Goal: Information Seeking & Learning: Find specific fact

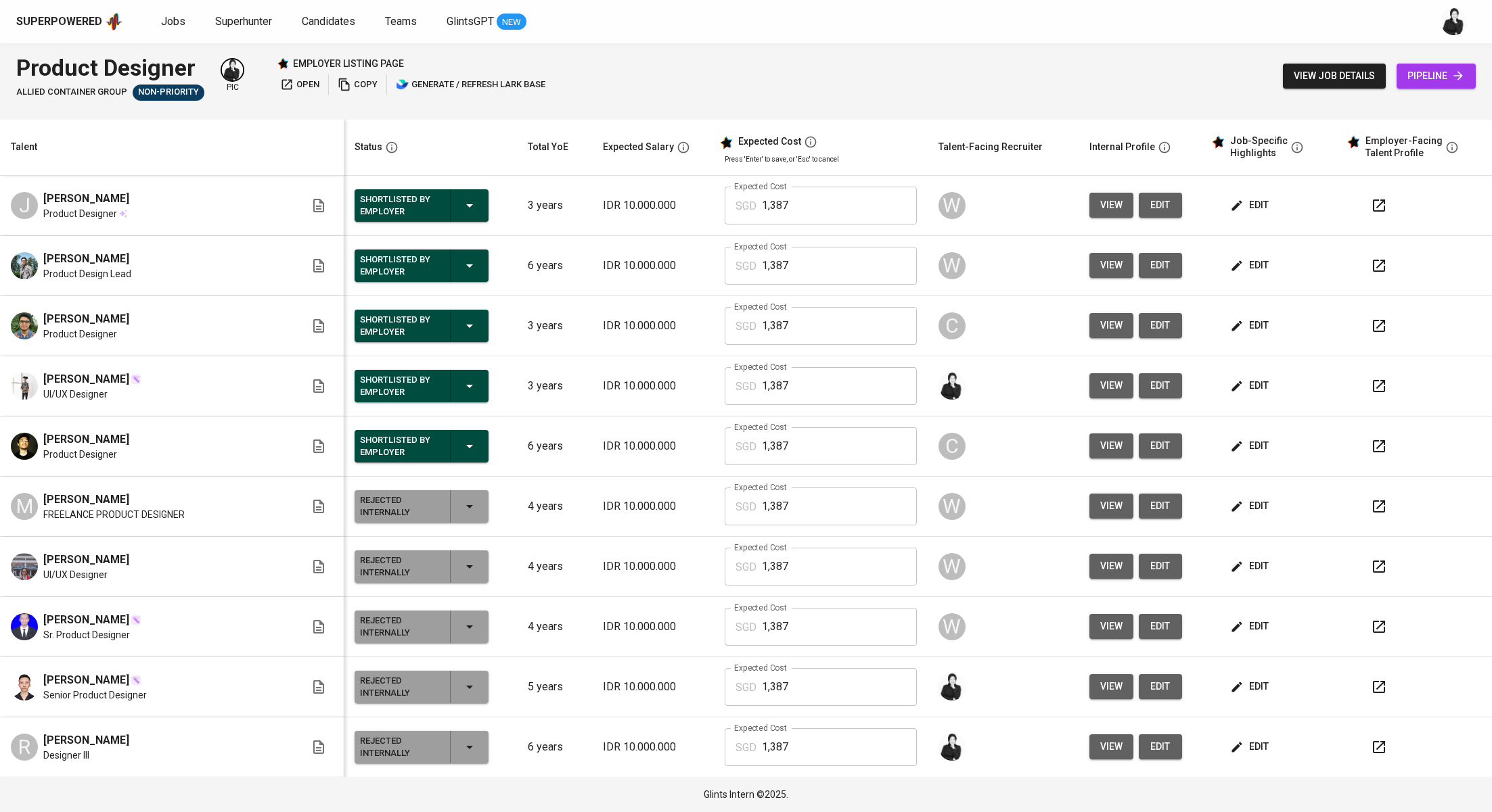
click at [163, 30] on div "Superpowered Jobs Superhunter Candidates Teams GlintsGPT NEW" at bounding box center [724, 22] width 1416 height 20
click at [174, 25] on span "Jobs" at bounding box center [173, 22] width 25 height 13
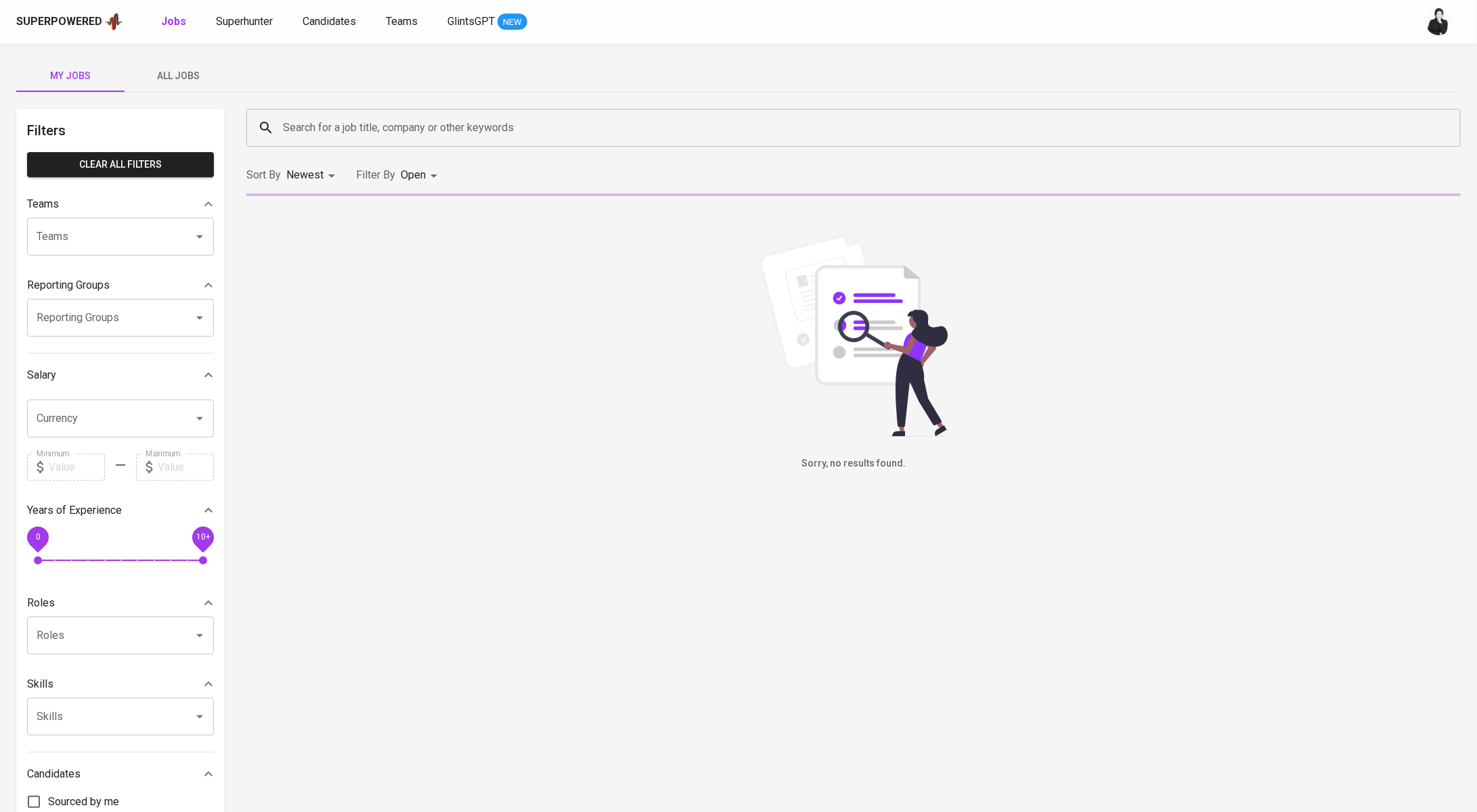
click at [244, 26] on span "Superhunter" at bounding box center [244, 22] width 57 height 13
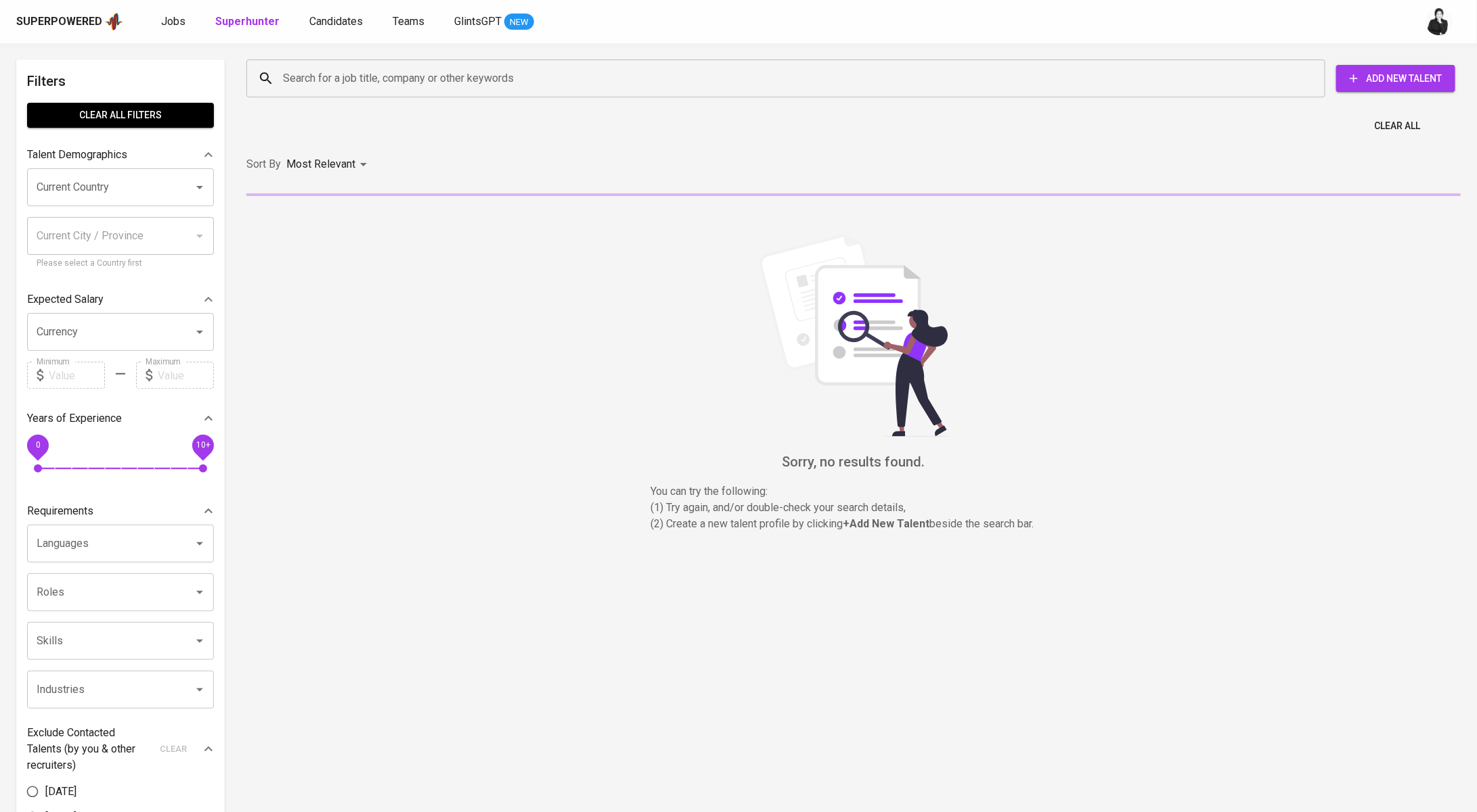
click at [826, 85] on input "Search for a job title, company or other keywords" at bounding box center [789, 79] width 1020 height 26
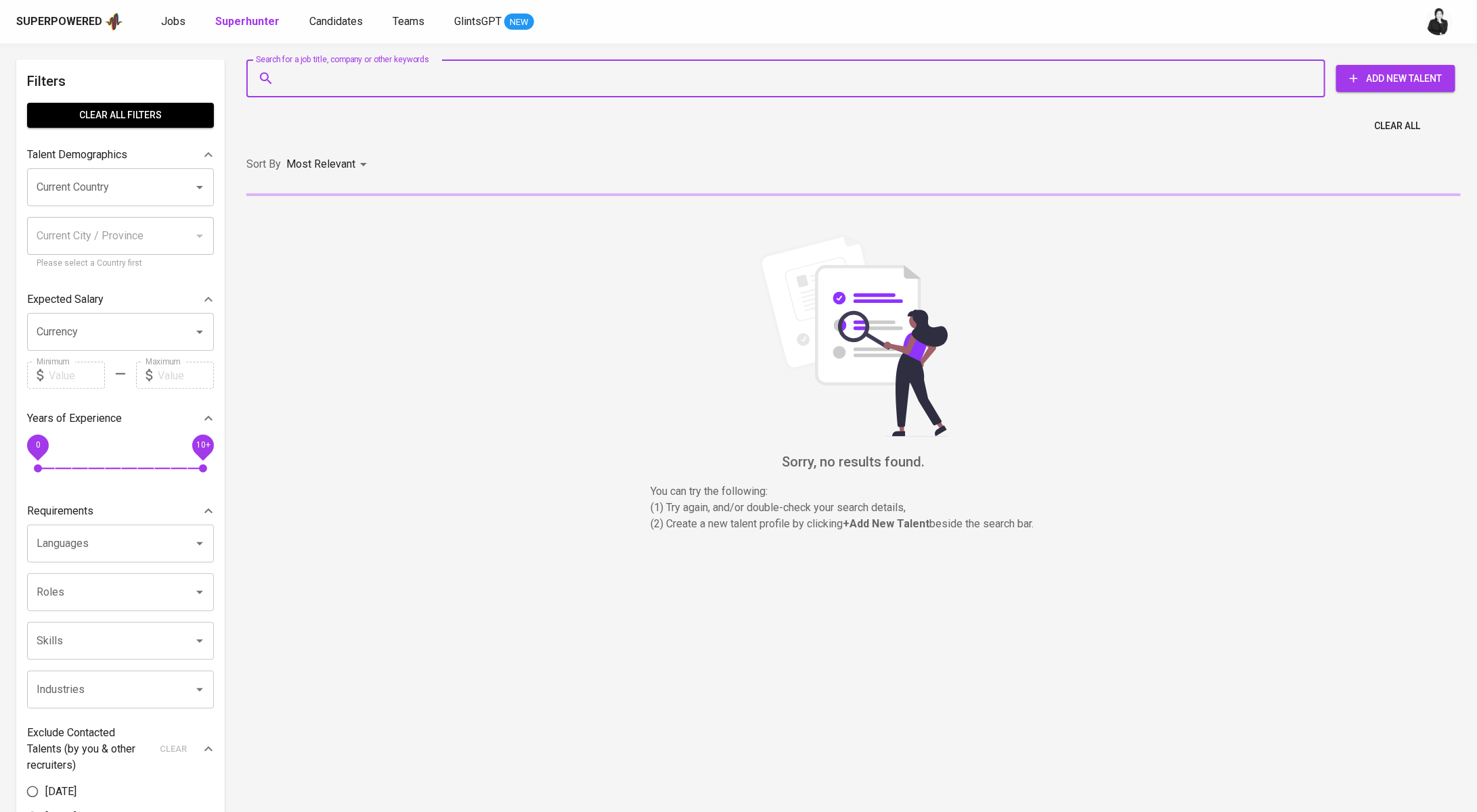
paste input "[EMAIL_ADDRESS][DOMAIN_NAME]"
type input "[EMAIL_ADDRESS][DOMAIN_NAME]"
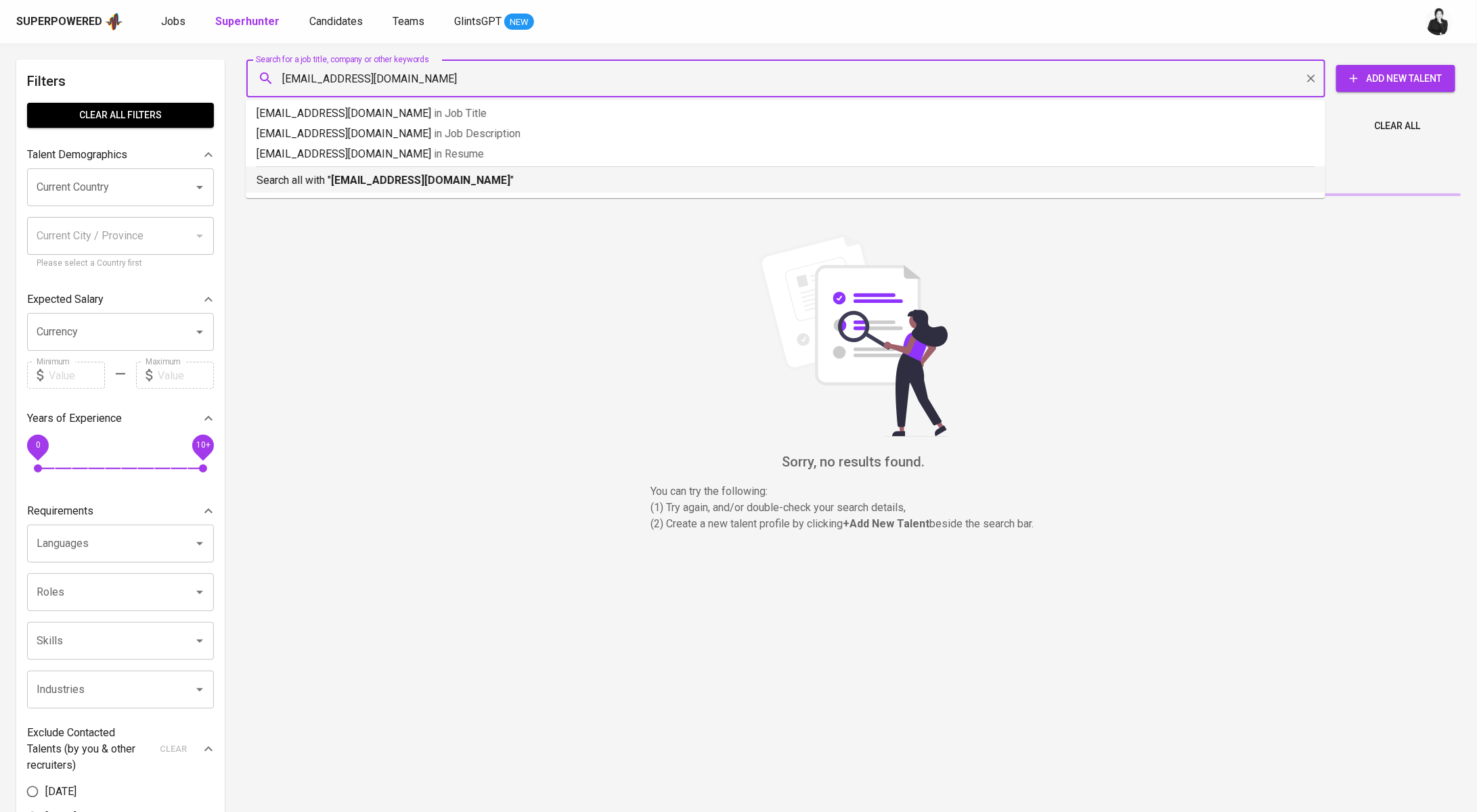
click at [618, 168] on div "Search all with " [EMAIL_ADDRESS][DOMAIN_NAME] "" at bounding box center [785, 177] width 1058 height 22
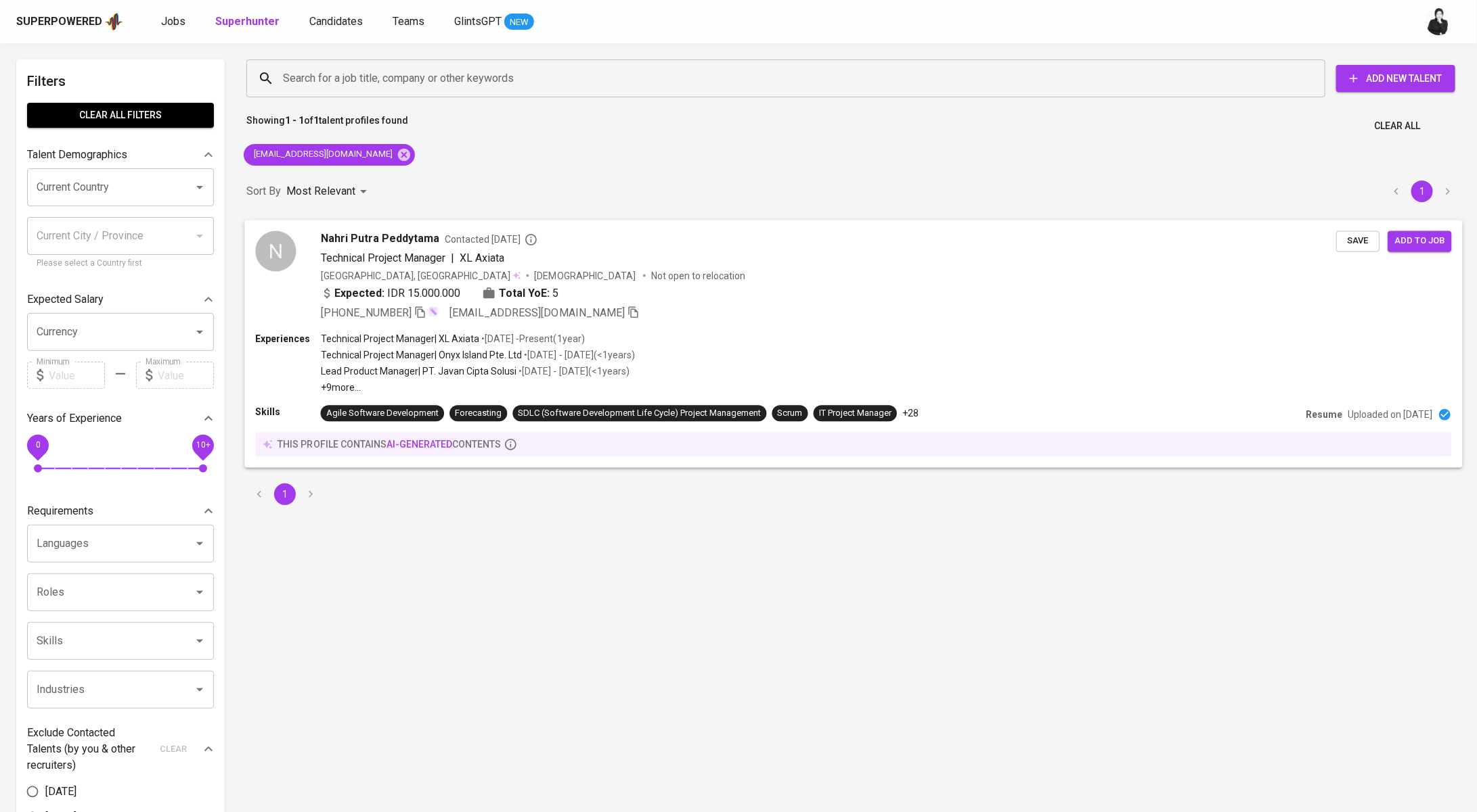
click at [412, 231] on span "Nahri Putra Peddytama" at bounding box center [380, 239] width 119 height 17
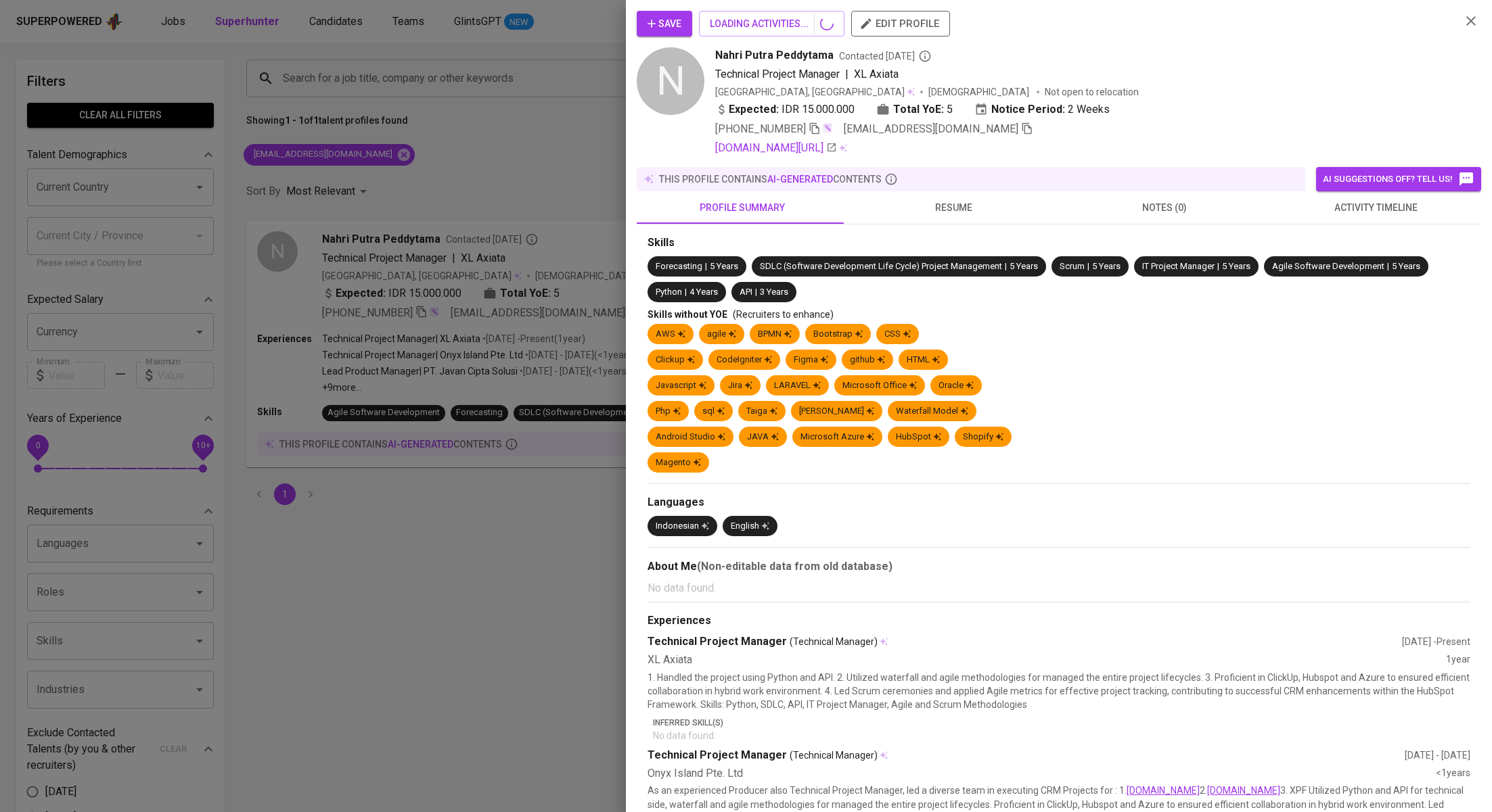
click at [1336, 206] on span "activity timeline" at bounding box center [1376, 208] width 195 height 17
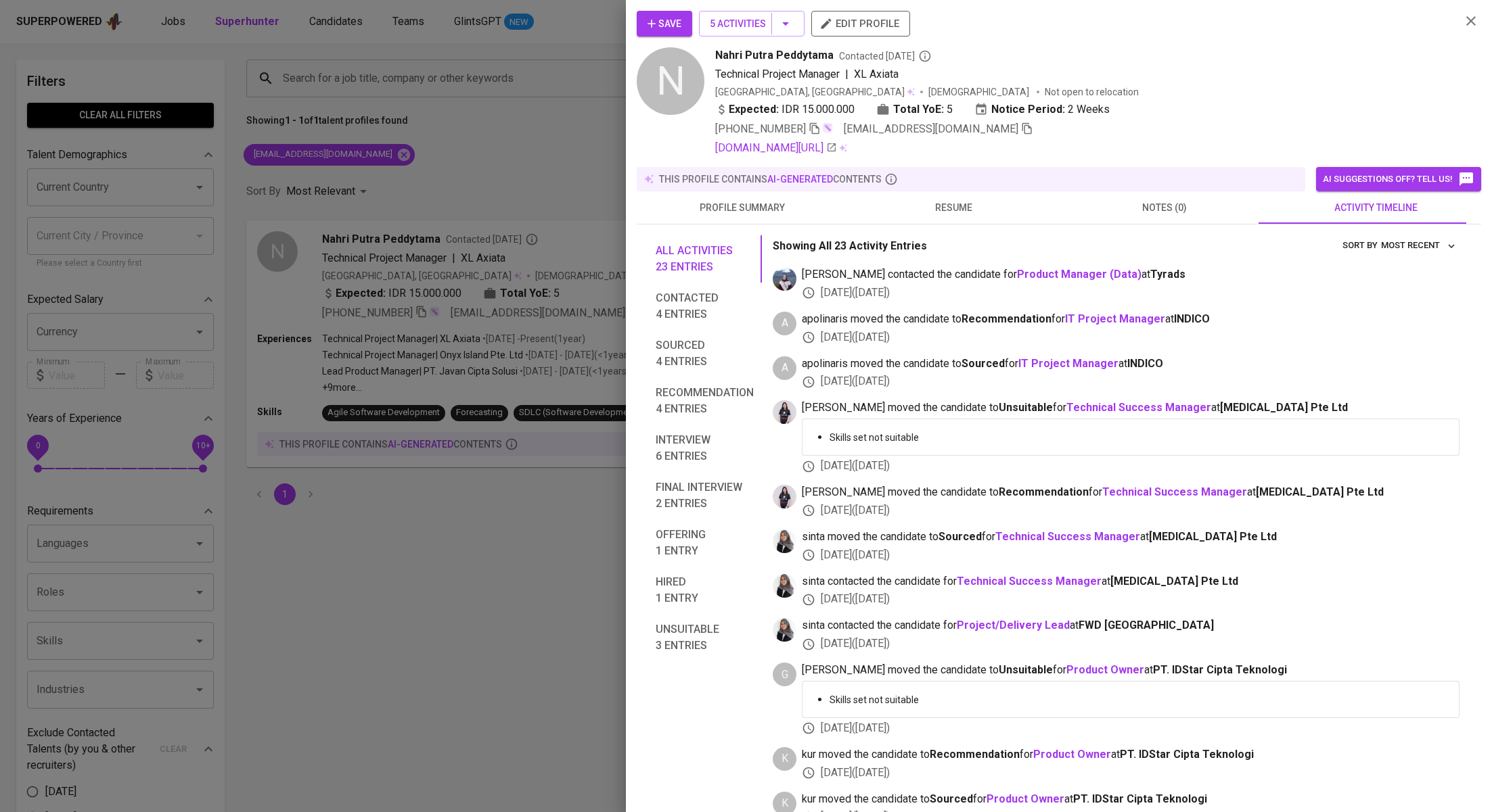
drag, startPoint x: 442, startPoint y: 143, endPoint x: 322, endPoint y: 151, distance: 120.3
click at [442, 143] on div at bounding box center [746, 406] width 1492 height 812
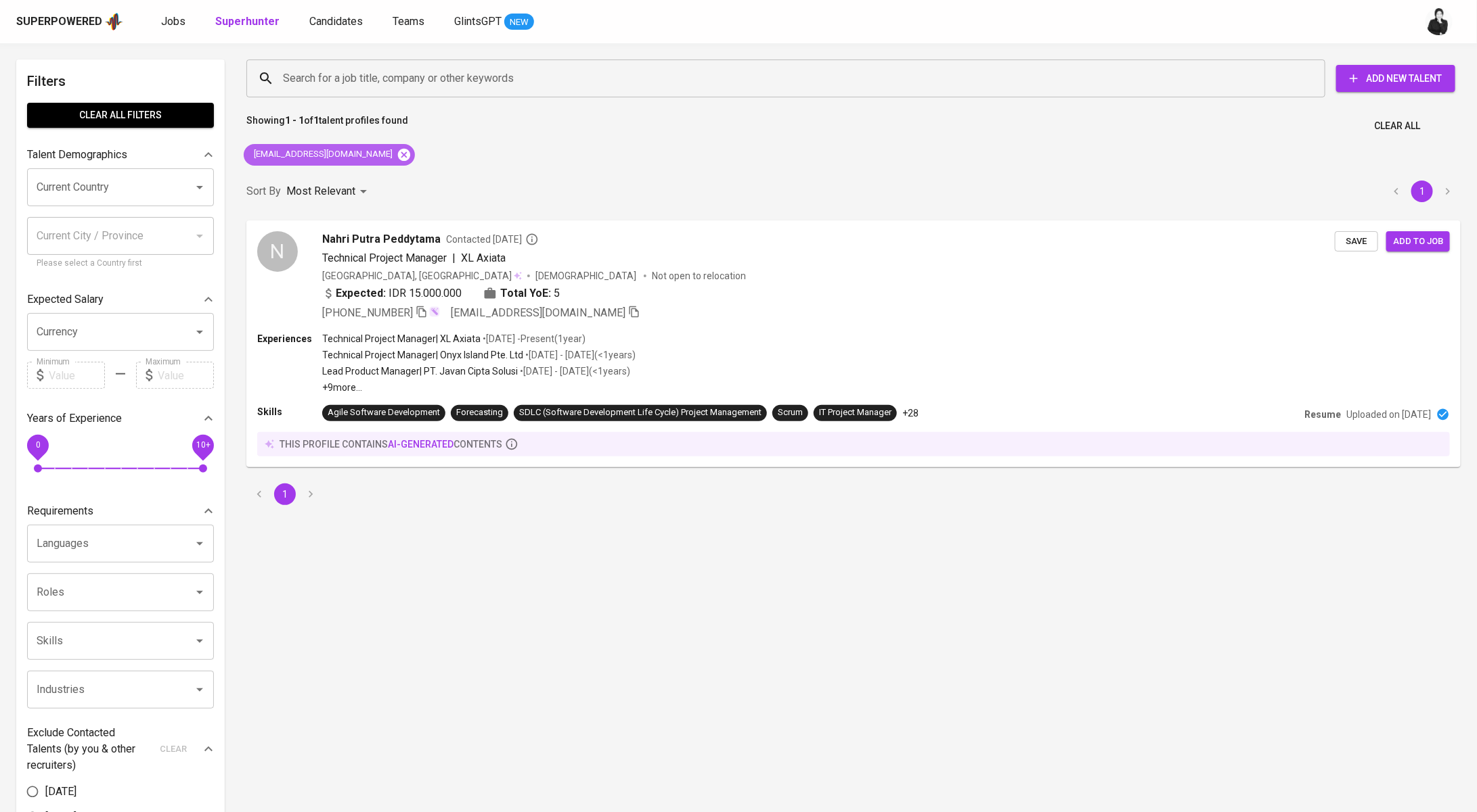
click at [397, 159] on icon at bounding box center [404, 154] width 15 height 15
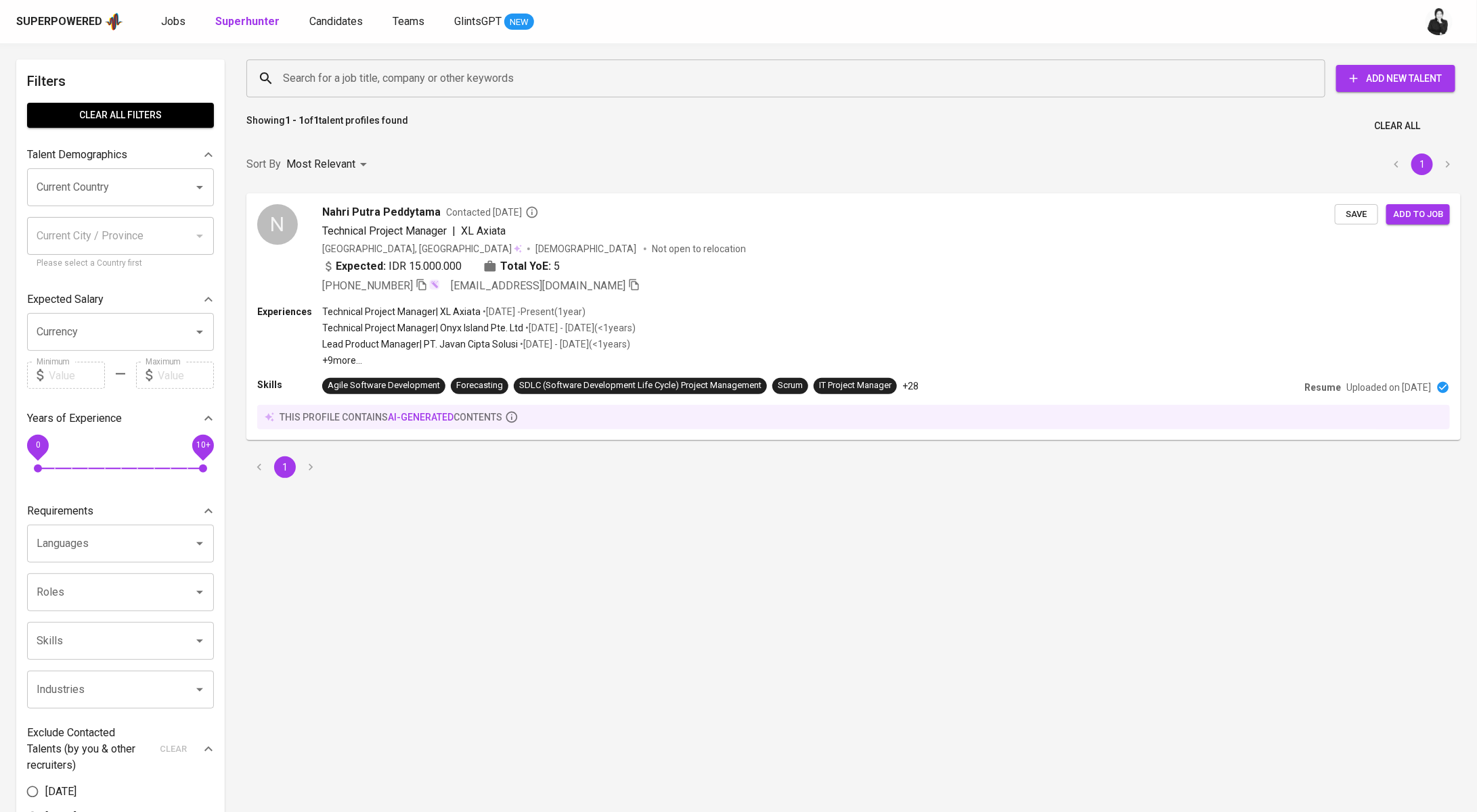
click at [403, 85] on input "Search for a job title, company or other keywords" at bounding box center [789, 79] width 1020 height 26
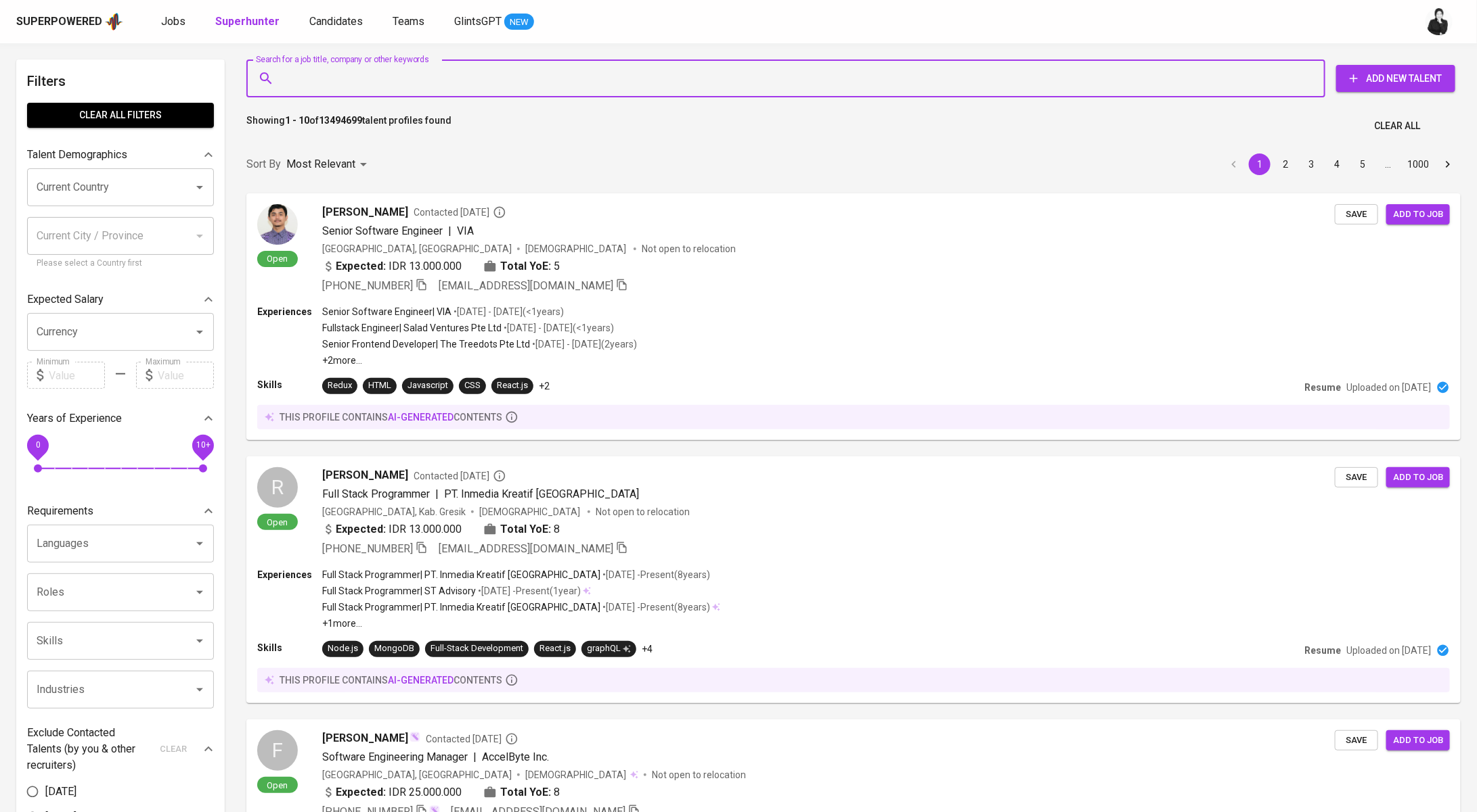
paste input "[EMAIL_ADDRESS][DOMAIN_NAME]"
type input "[EMAIL_ADDRESS][DOMAIN_NAME]"
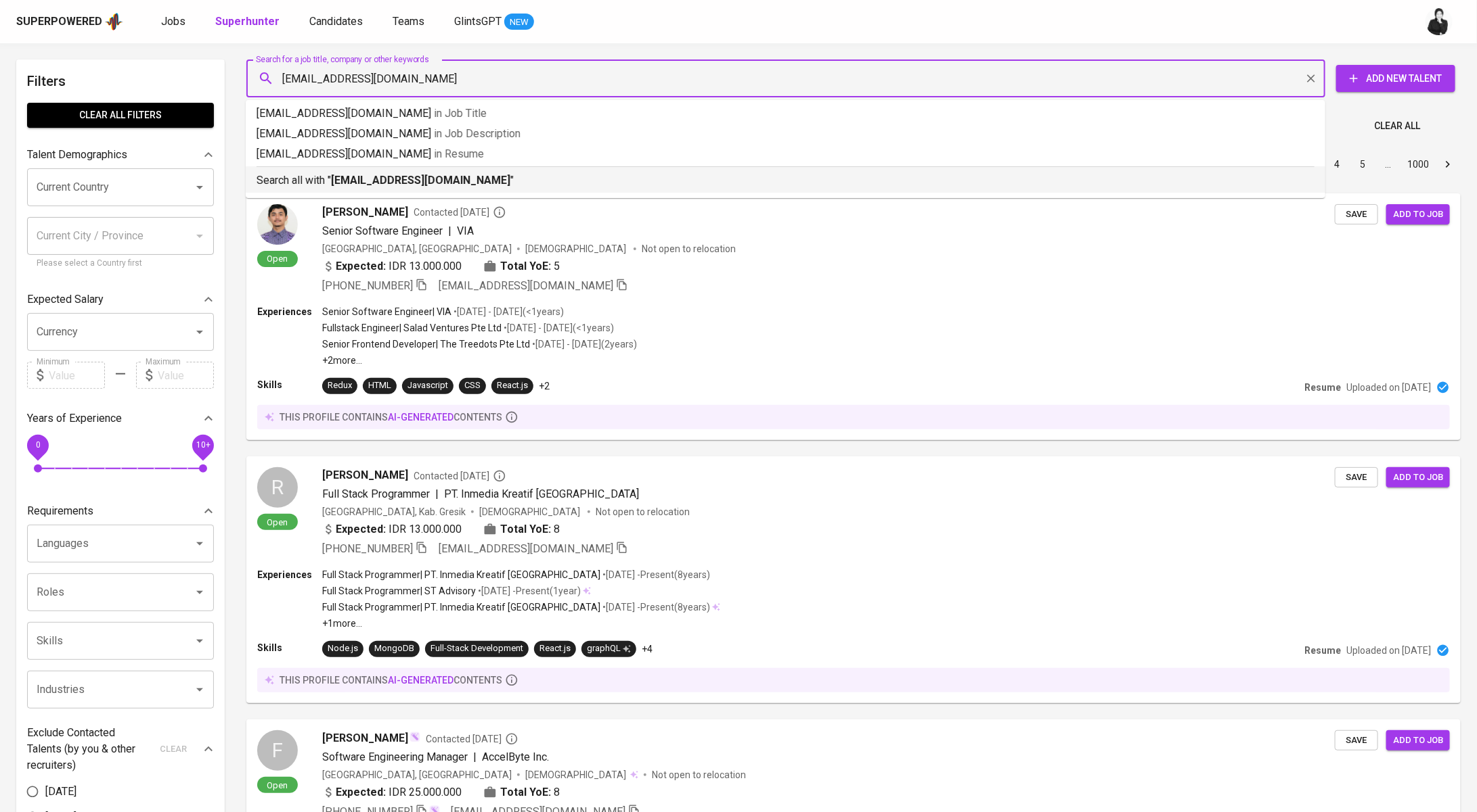
click at [462, 184] on p "Search all with " [EMAIL_ADDRESS][DOMAIN_NAME] "" at bounding box center [785, 180] width 1058 height 17
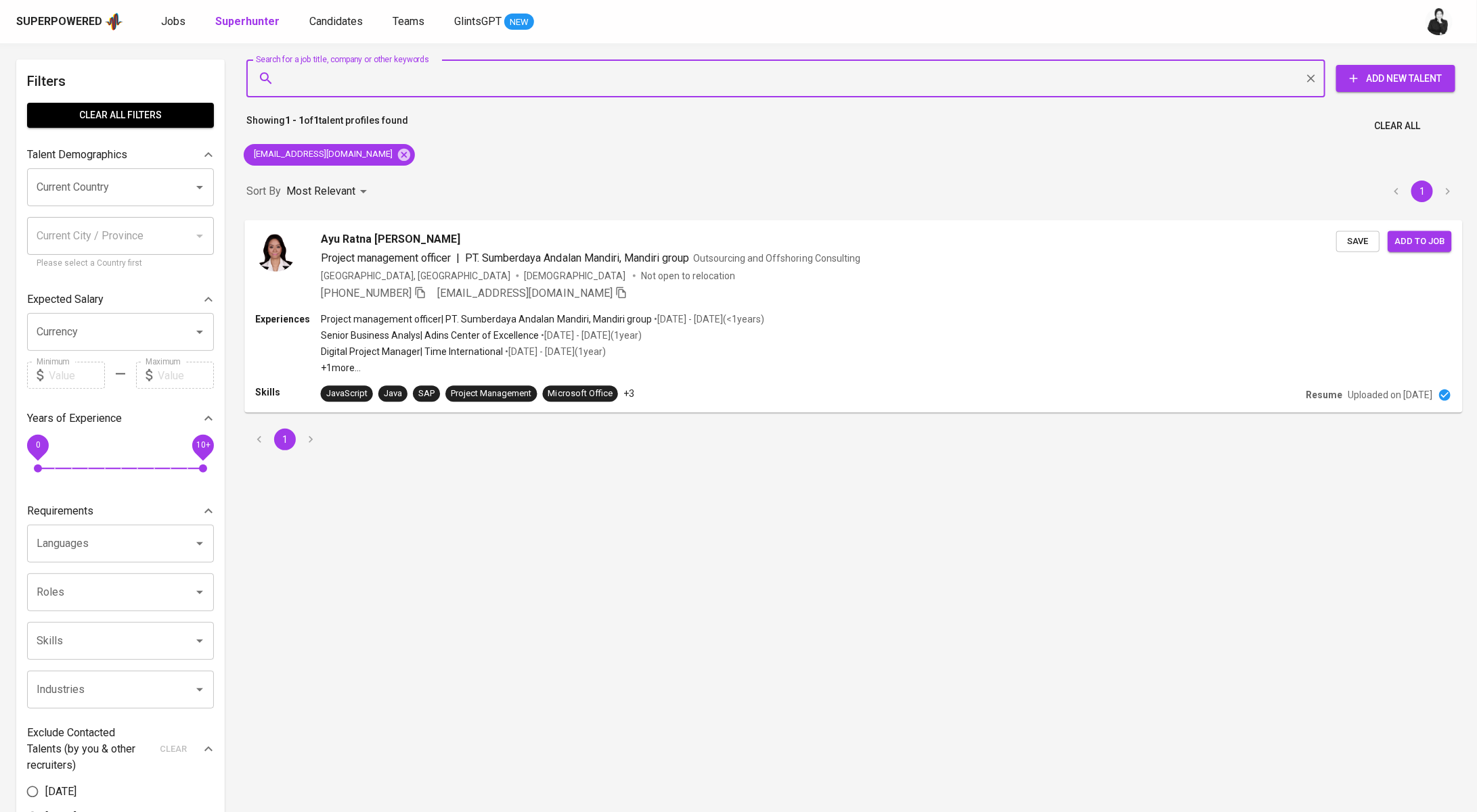
click at [458, 247] on div "Ayu Ratna [PERSON_NAME] Project management officer | PT. Sumberdaya Andalan Man…" at bounding box center [828, 266] width 1015 height 71
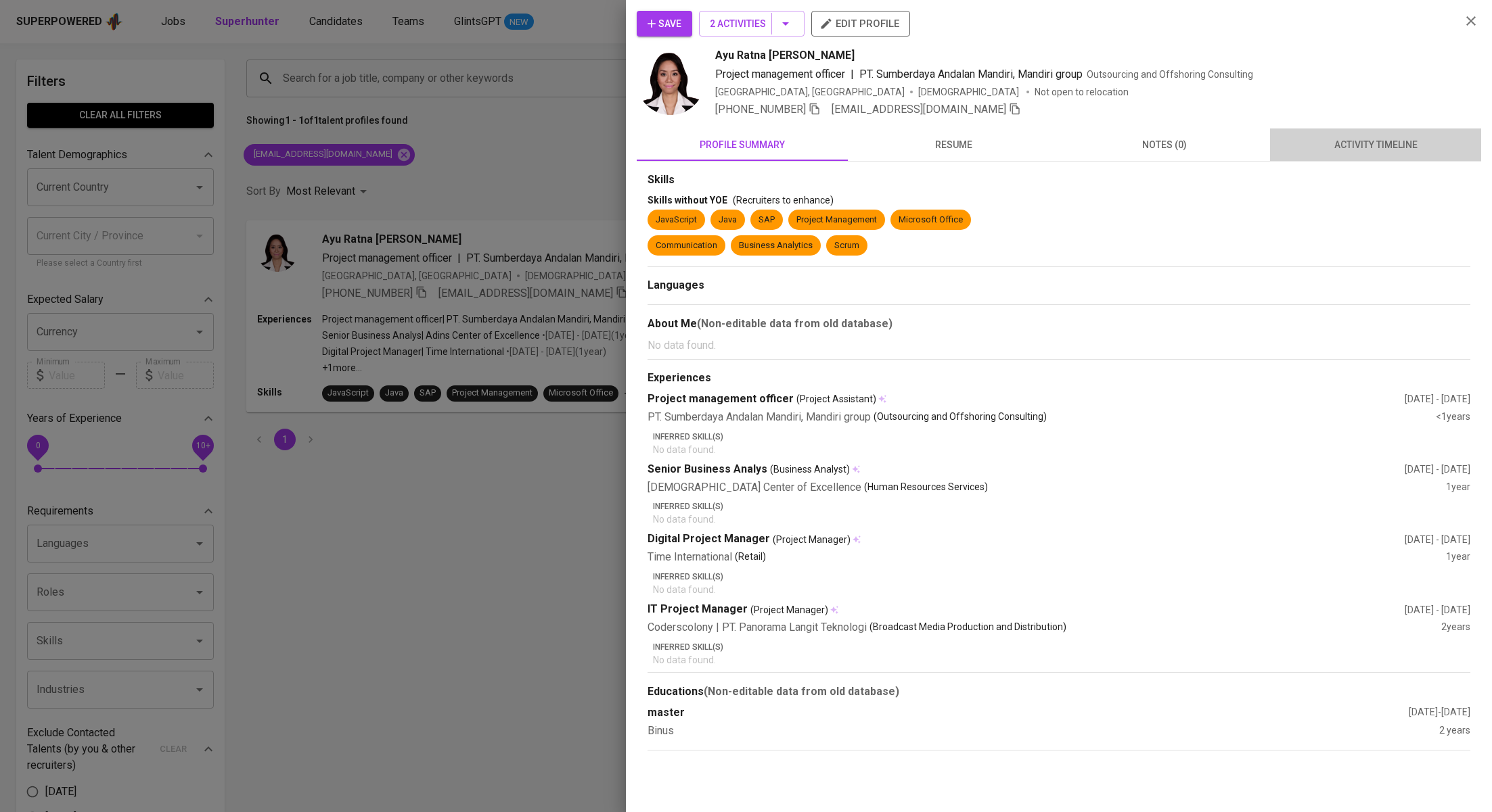
click at [1338, 141] on span "activity timeline" at bounding box center [1376, 144] width 195 height 17
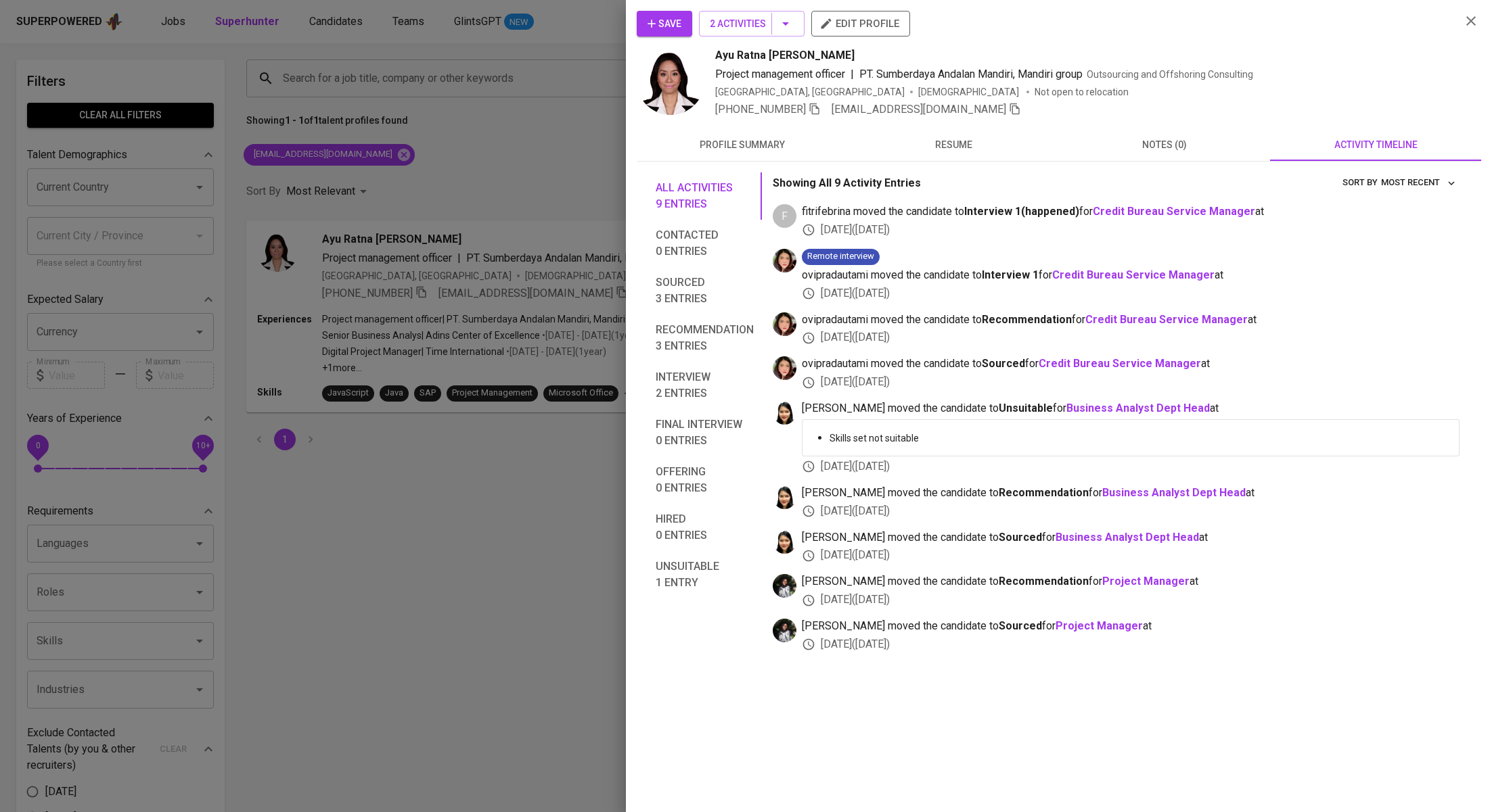
click at [393, 150] on div at bounding box center [746, 406] width 1492 height 812
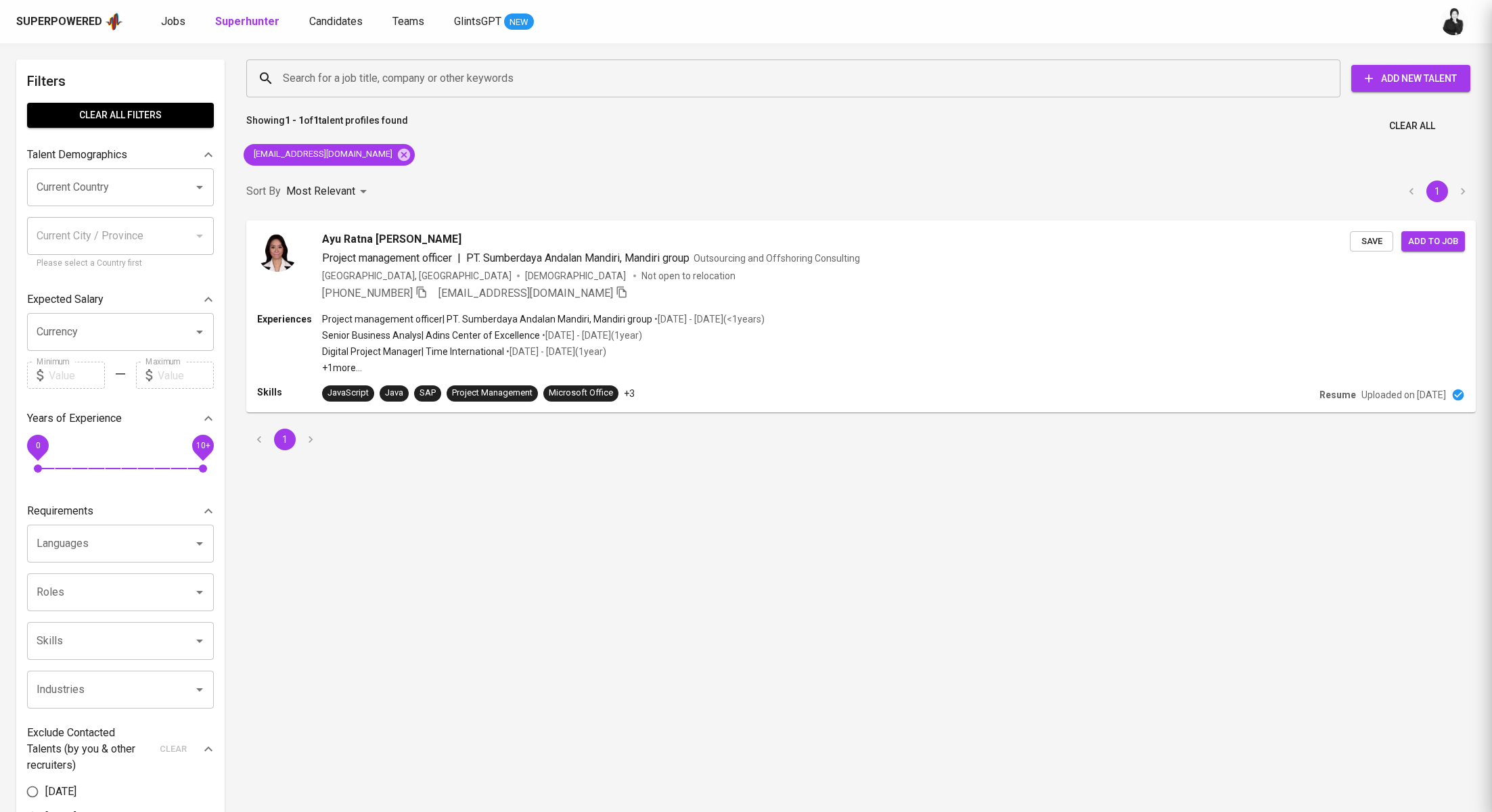
click at [354, 160] on div at bounding box center [746, 406] width 1492 height 812
click at [397, 160] on icon at bounding box center [404, 154] width 15 height 15
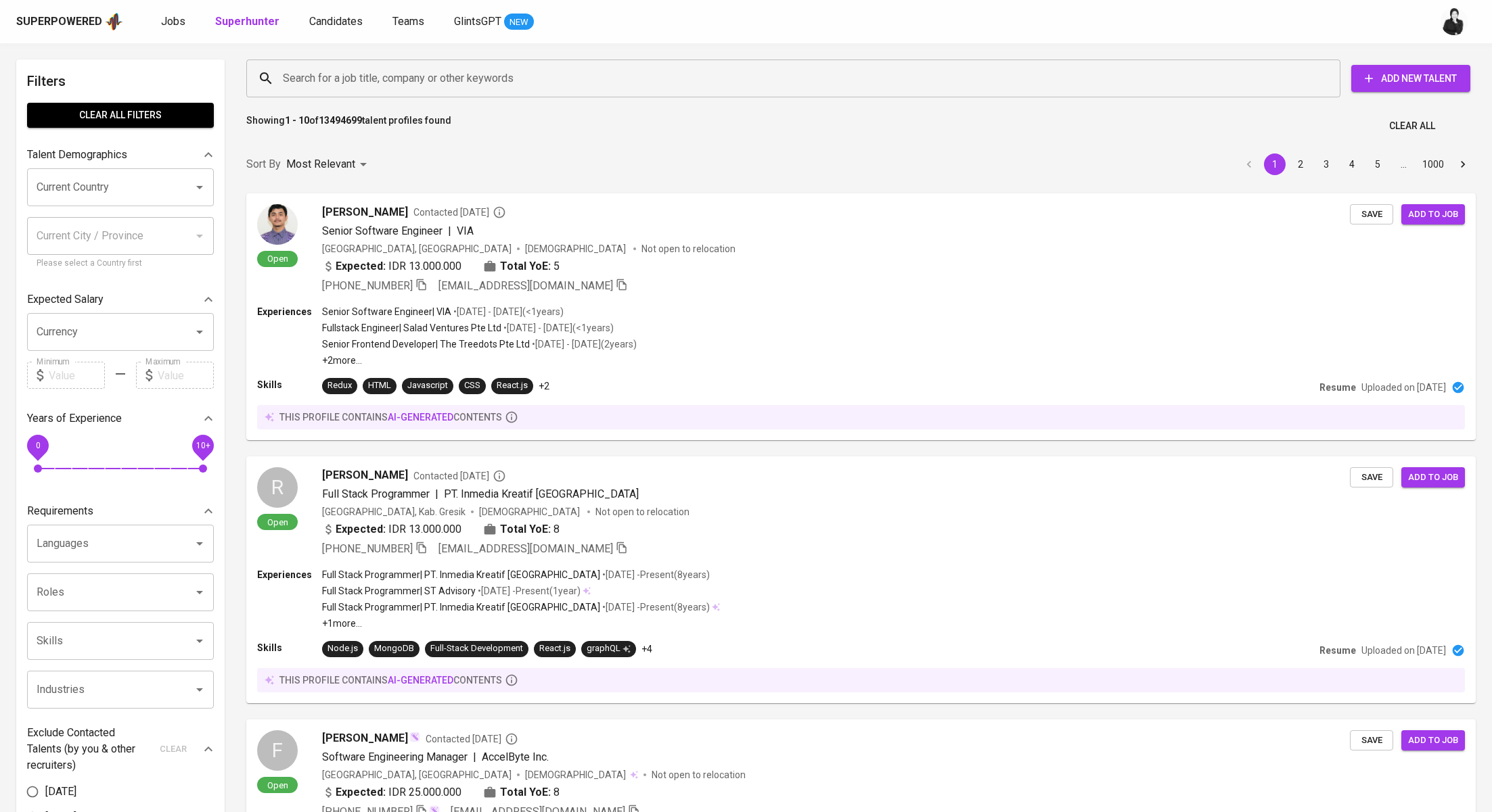
click at [403, 80] on input "Search for a job title, company or other keywords" at bounding box center [797, 79] width 1035 height 26
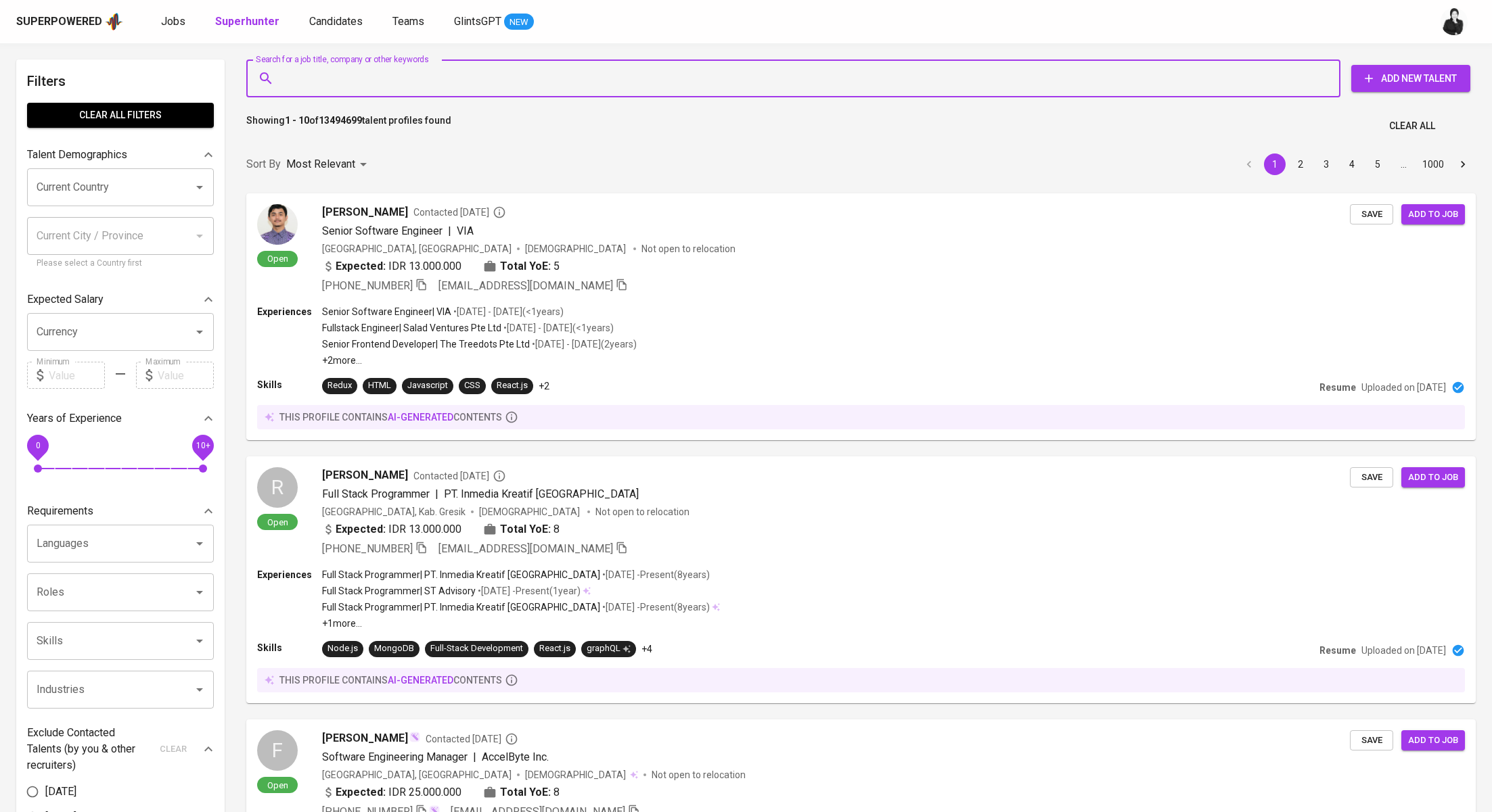
paste input "[EMAIL_ADDRESS][DOMAIN_NAME]"
type input "[EMAIL_ADDRESS][DOMAIN_NAME]"
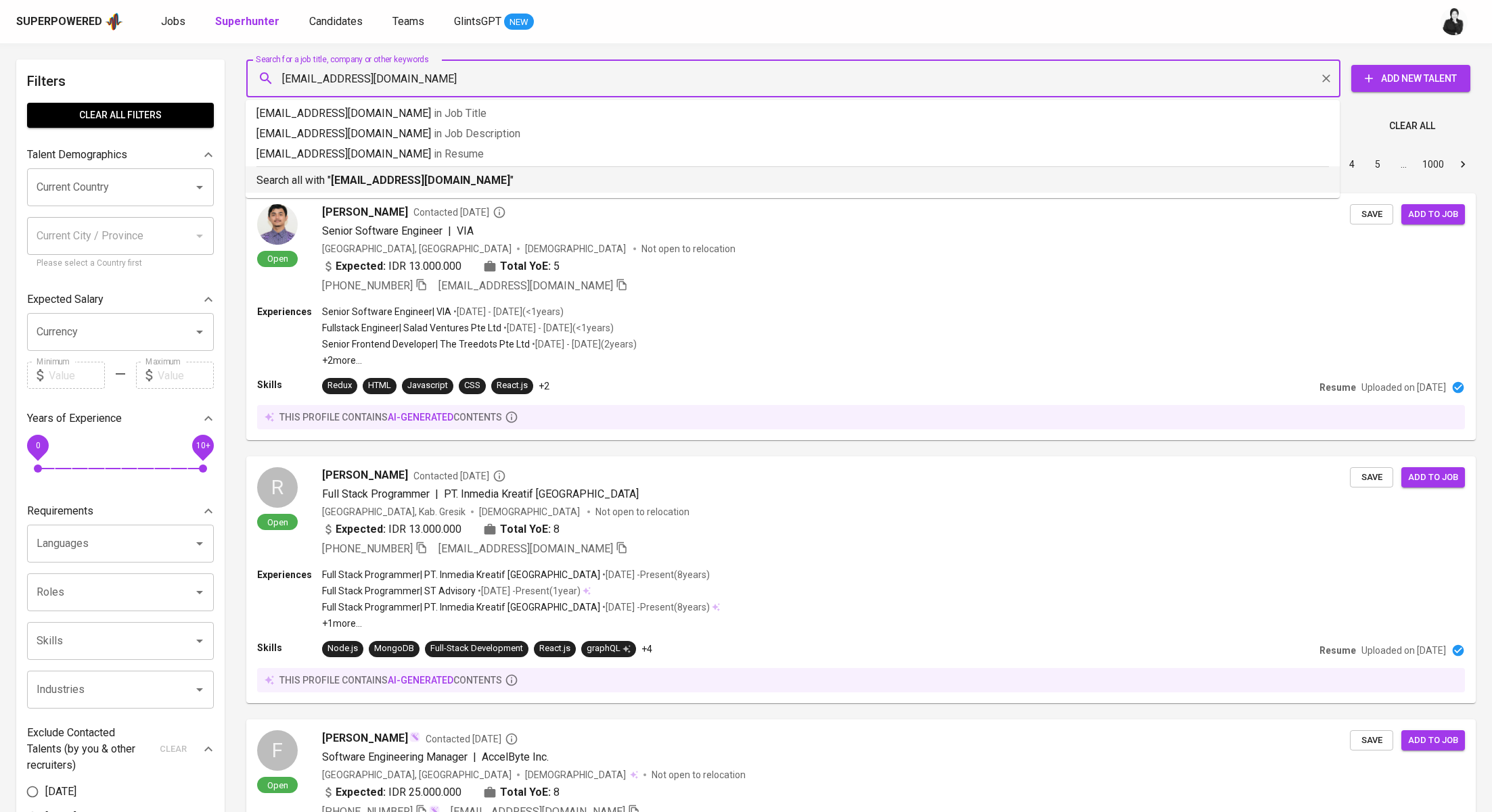
click at [416, 191] on li "Search all with " [EMAIL_ADDRESS][DOMAIN_NAME] "" at bounding box center [792, 180] width 1094 height 27
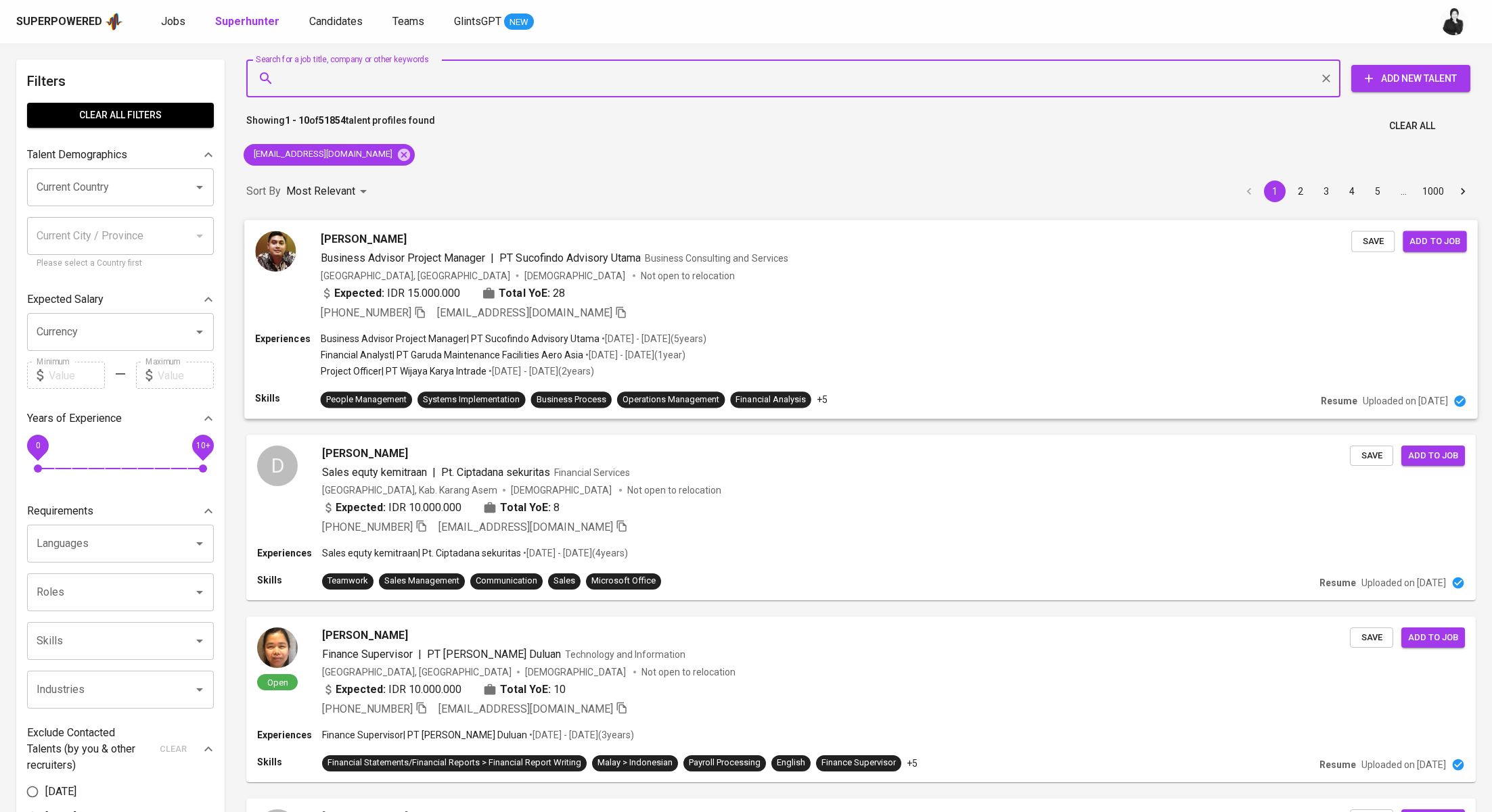
click at [407, 239] on span "[PERSON_NAME]" at bounding box center [364, 239] width 86 height 17
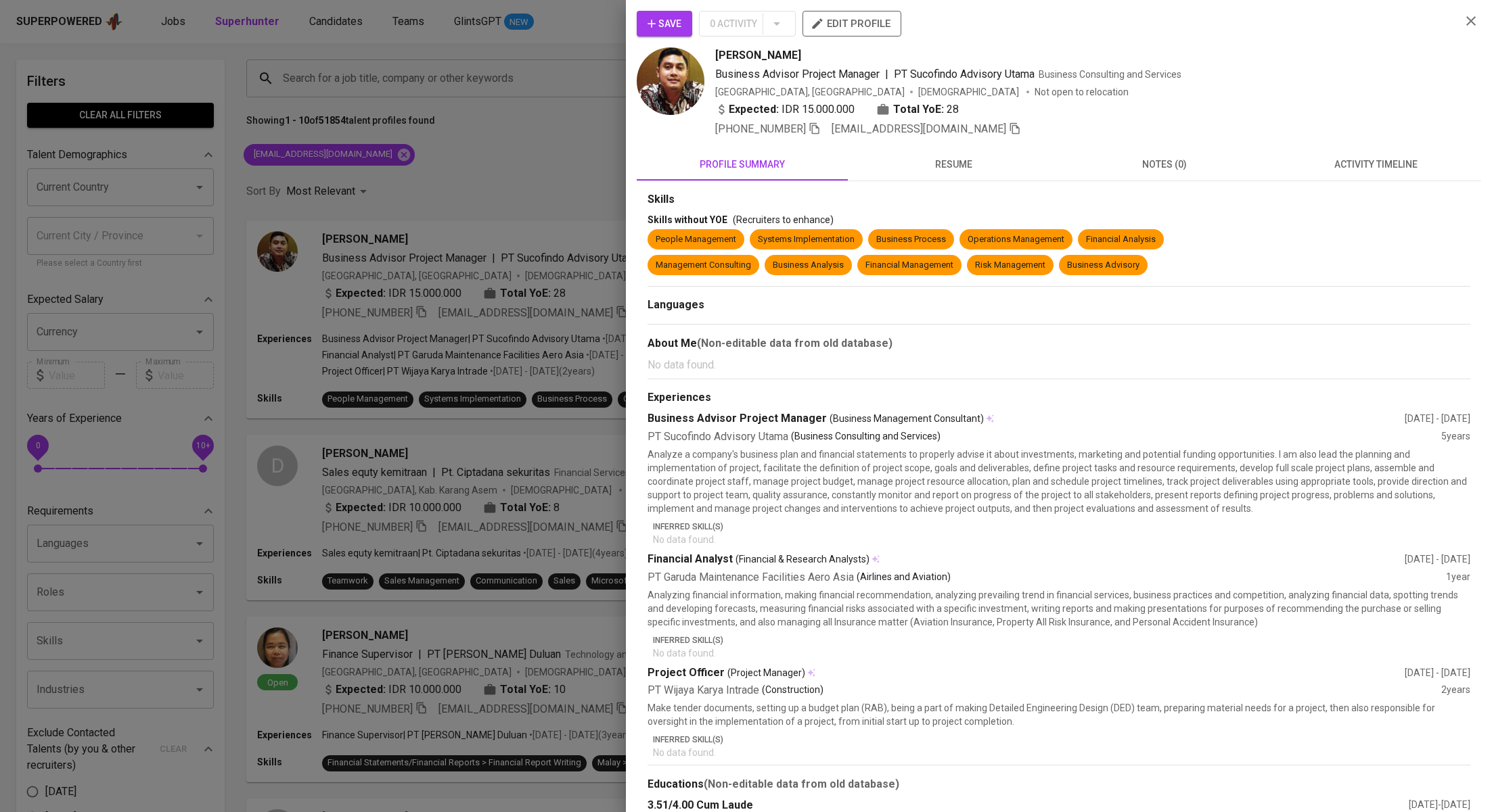
click at [1313, 174] on button "activity timeline" at bounding box center [1376, 164] width 211 height 32
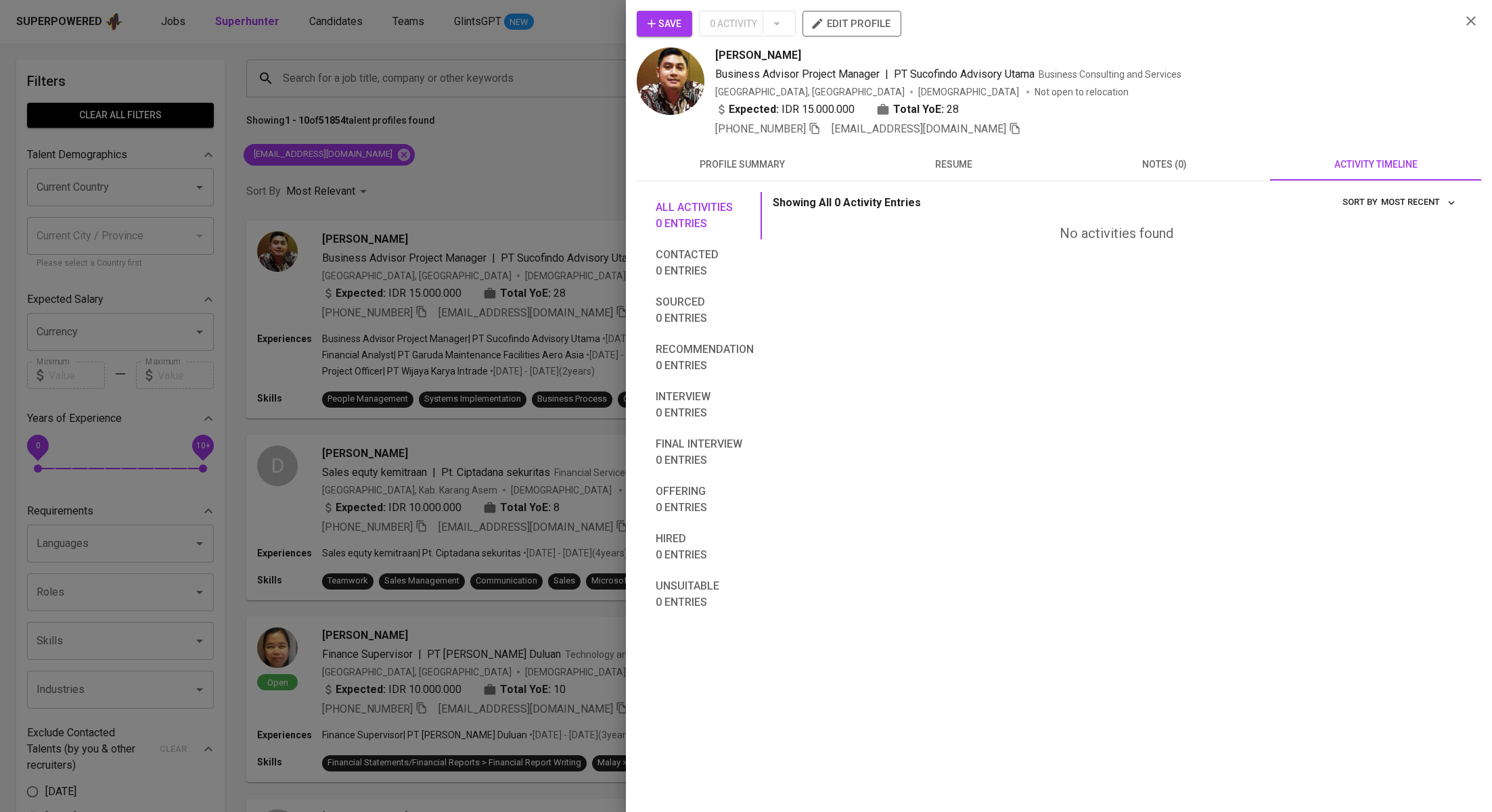
click at [575, 164] on div at bounding box center [746, 406] width 1492 height 812
click at [349, 157] on div at bounding box center [746, 406] width 1492 height 812
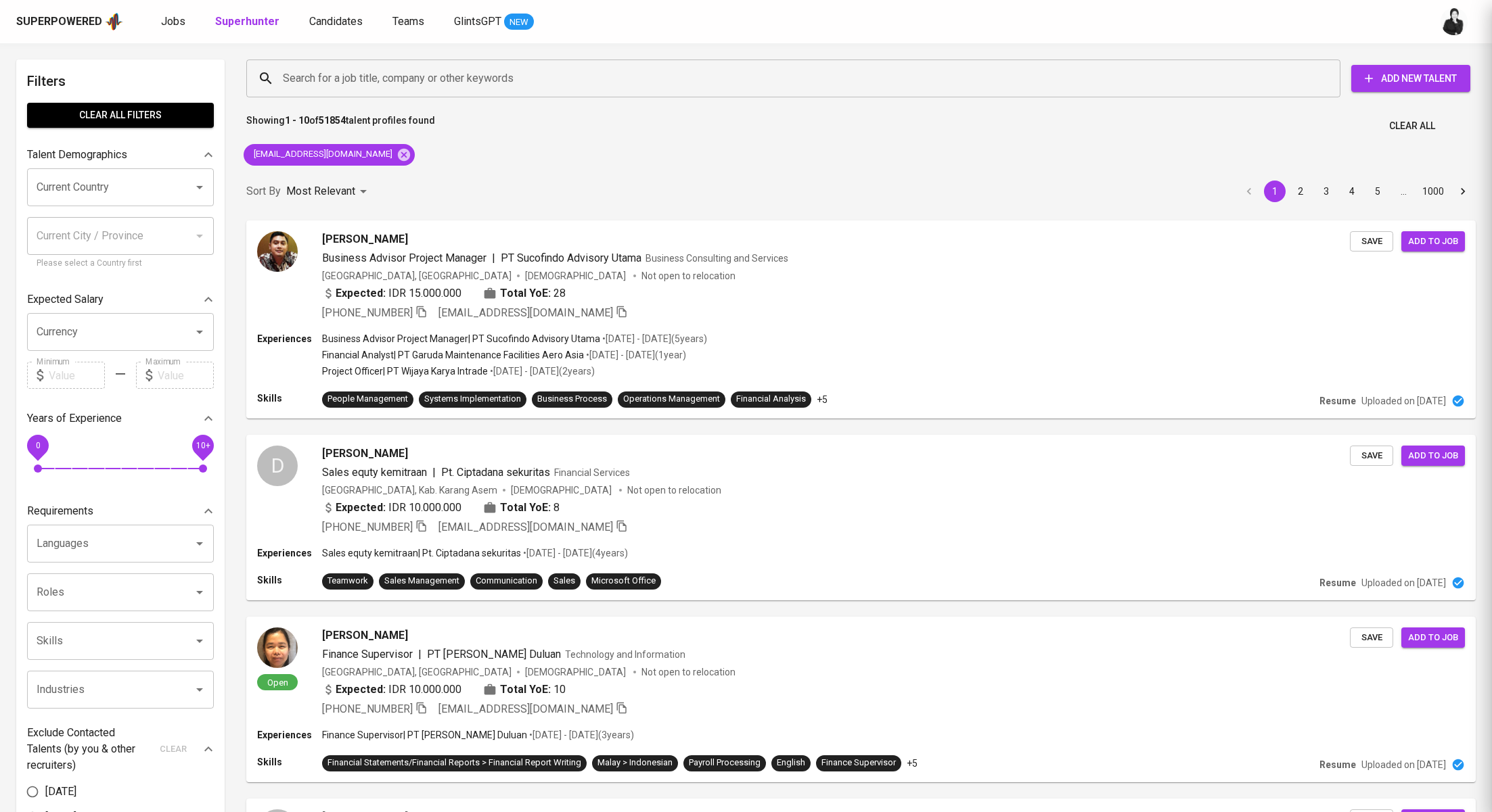
click at [349, 157] on div at bounding box center [746, 406] width 1492 height 812
click at [398, 156] on icon at bounding box center [404, 154] width 12 height 12
click at [436, 77] on input "Search for a job title, company or other keywords" at bounding box center [797, 79] width 1035 height 26
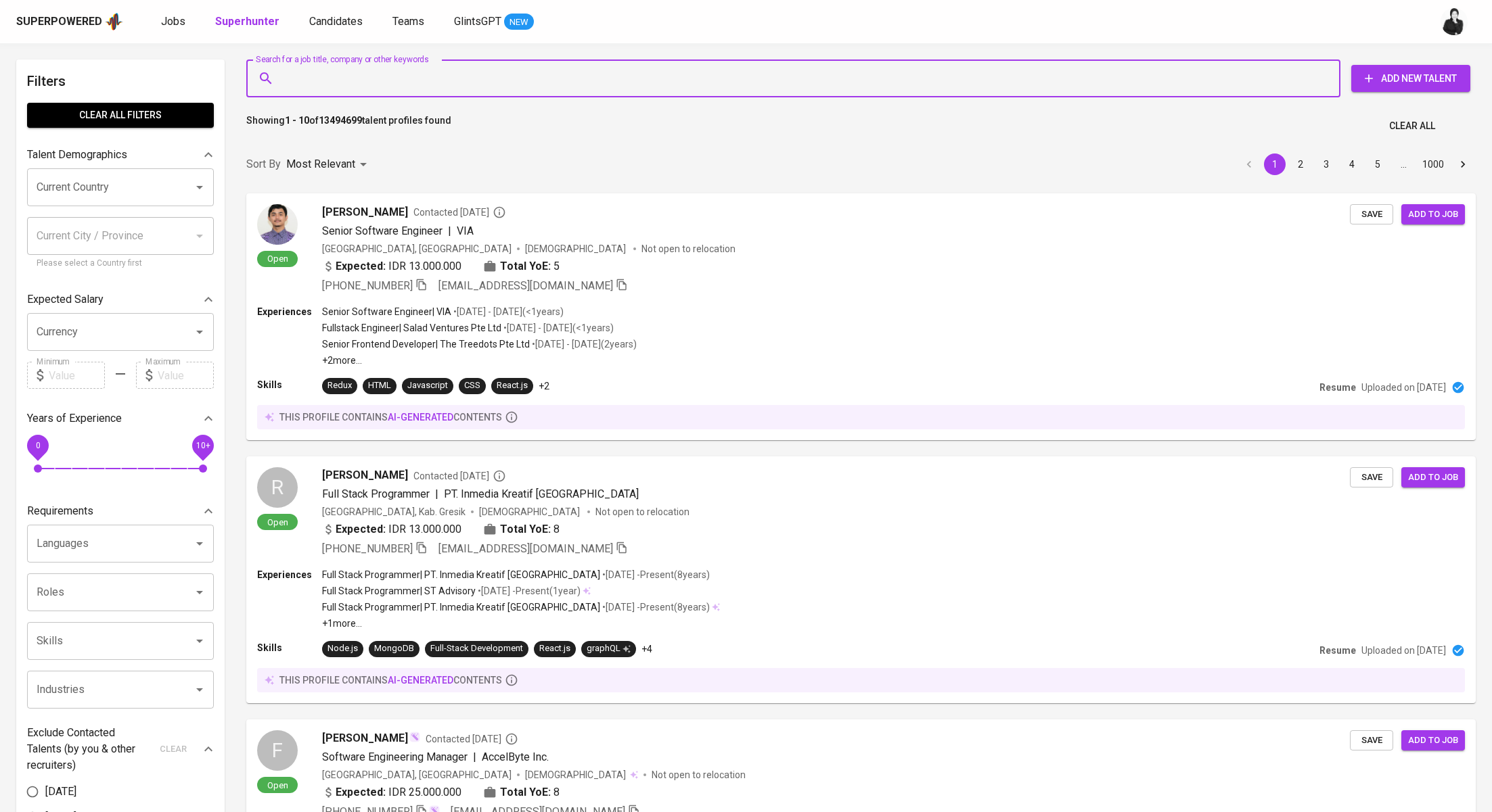
paste input "[EMAIL_ADDRESS][DOMAIN_NAME]"
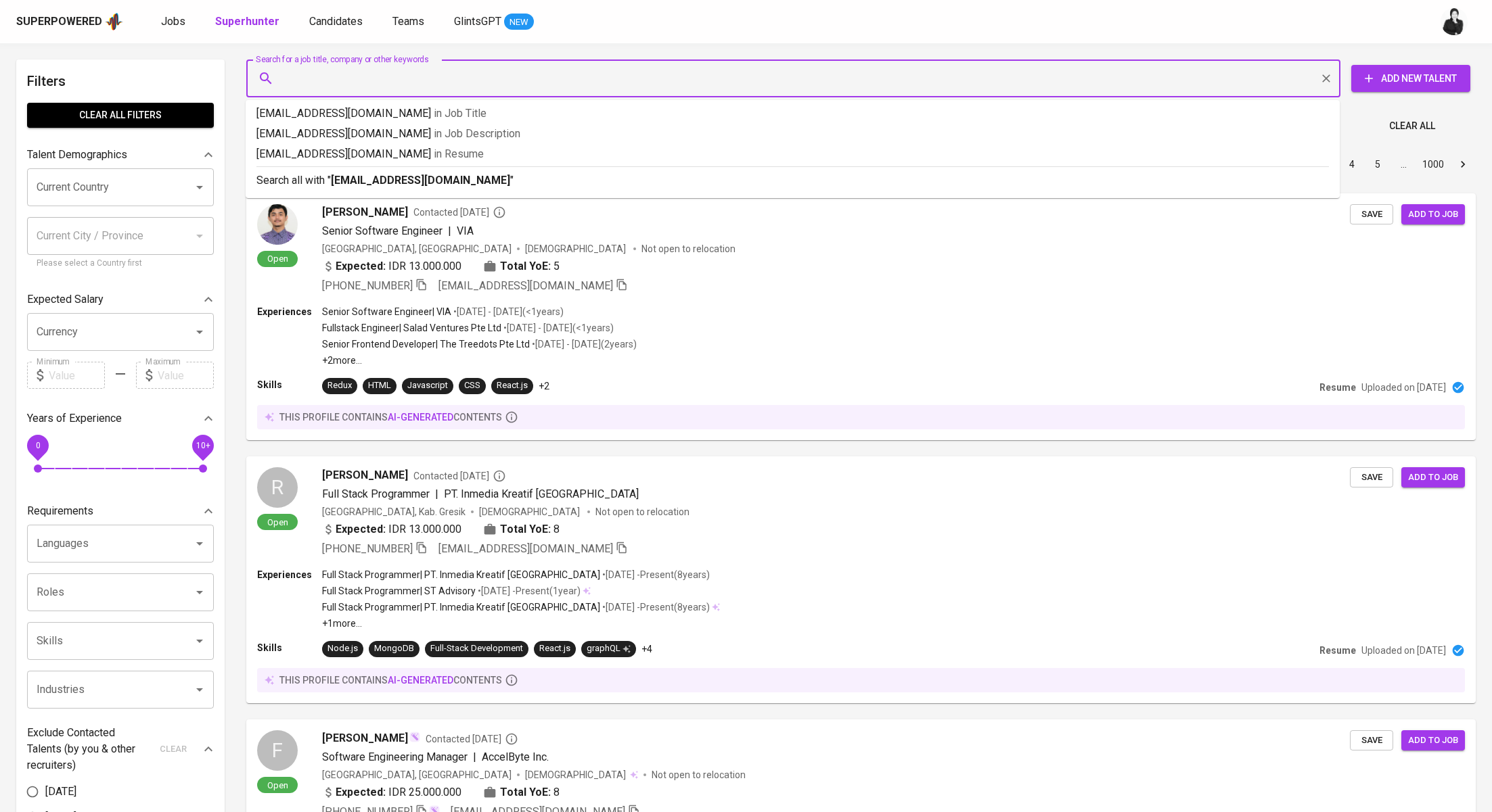
type input "[EMAIL_ADDRESS][DOMAIN_NAME]"
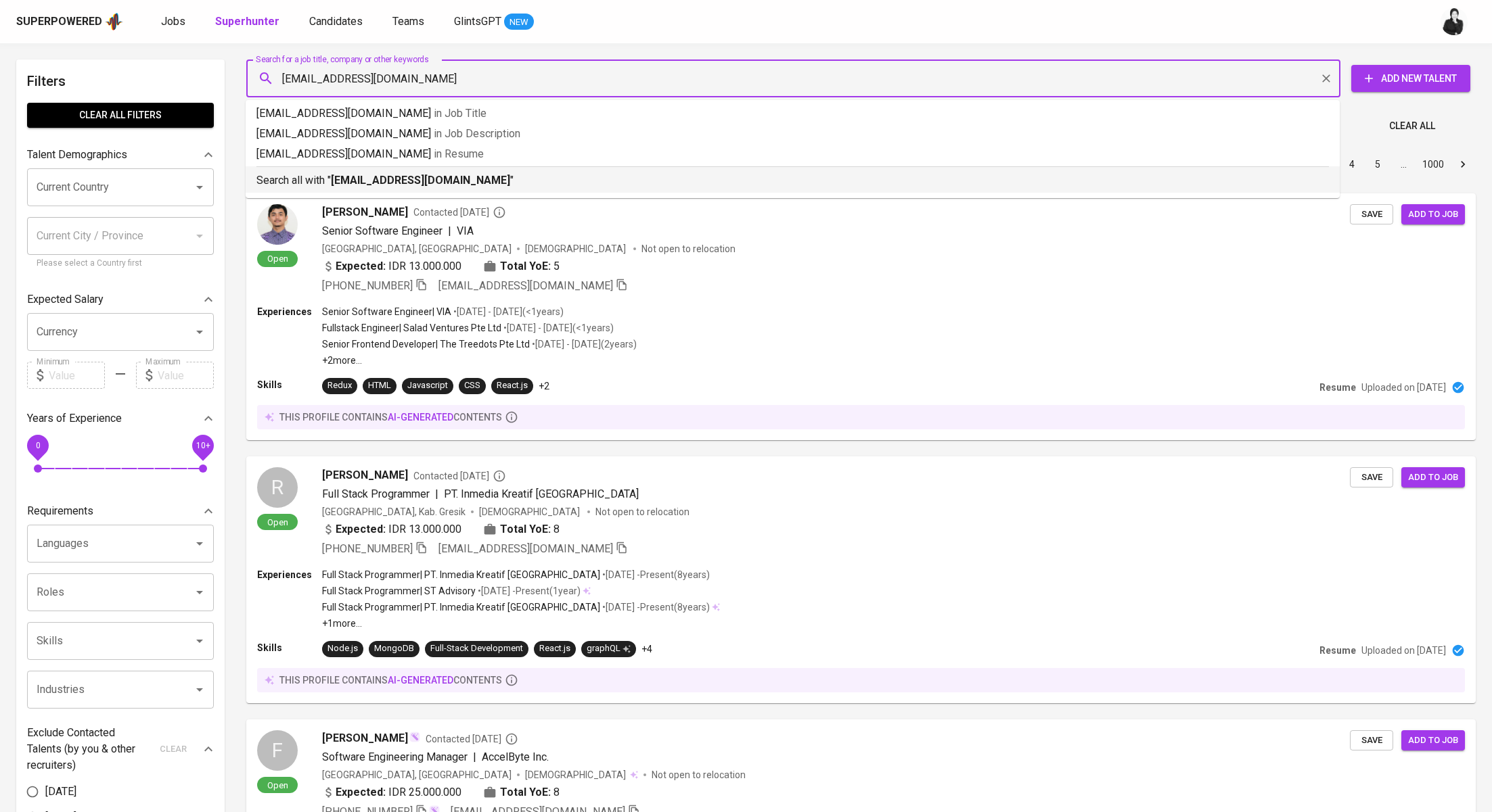
click at [498, 170] on div "Search all with " [EMAIL_ADDRESS][DOMAIN_NAME] "" at bounding box center [792, 177] width 1073 height 22
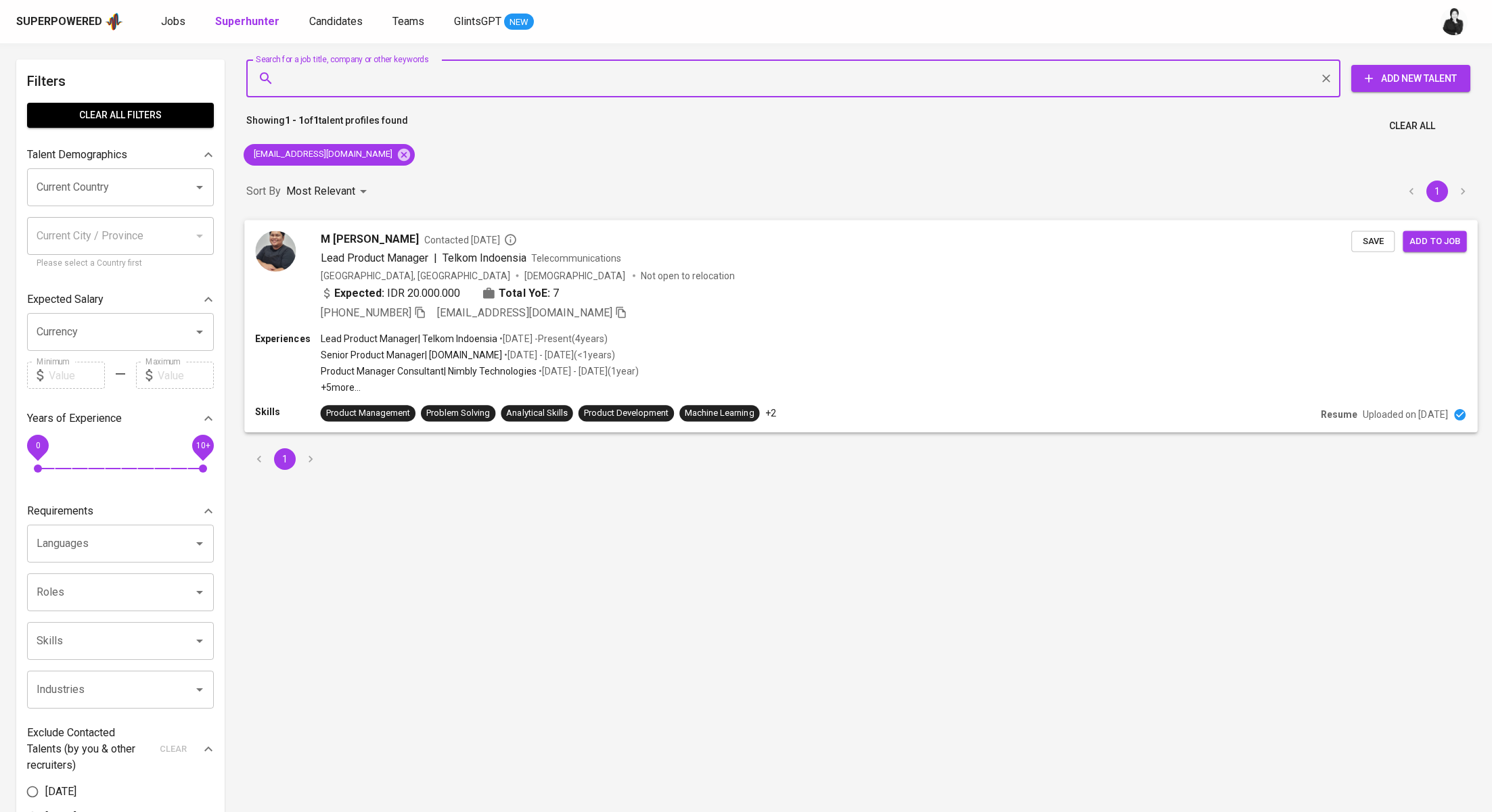
click at [404, 248] on div "M [PERSON_NAME] Contacted [DATE] Lead Product Manager | Telkom Indoensia Teleco…" at bounding box center [836, 275] width 1031 height 90
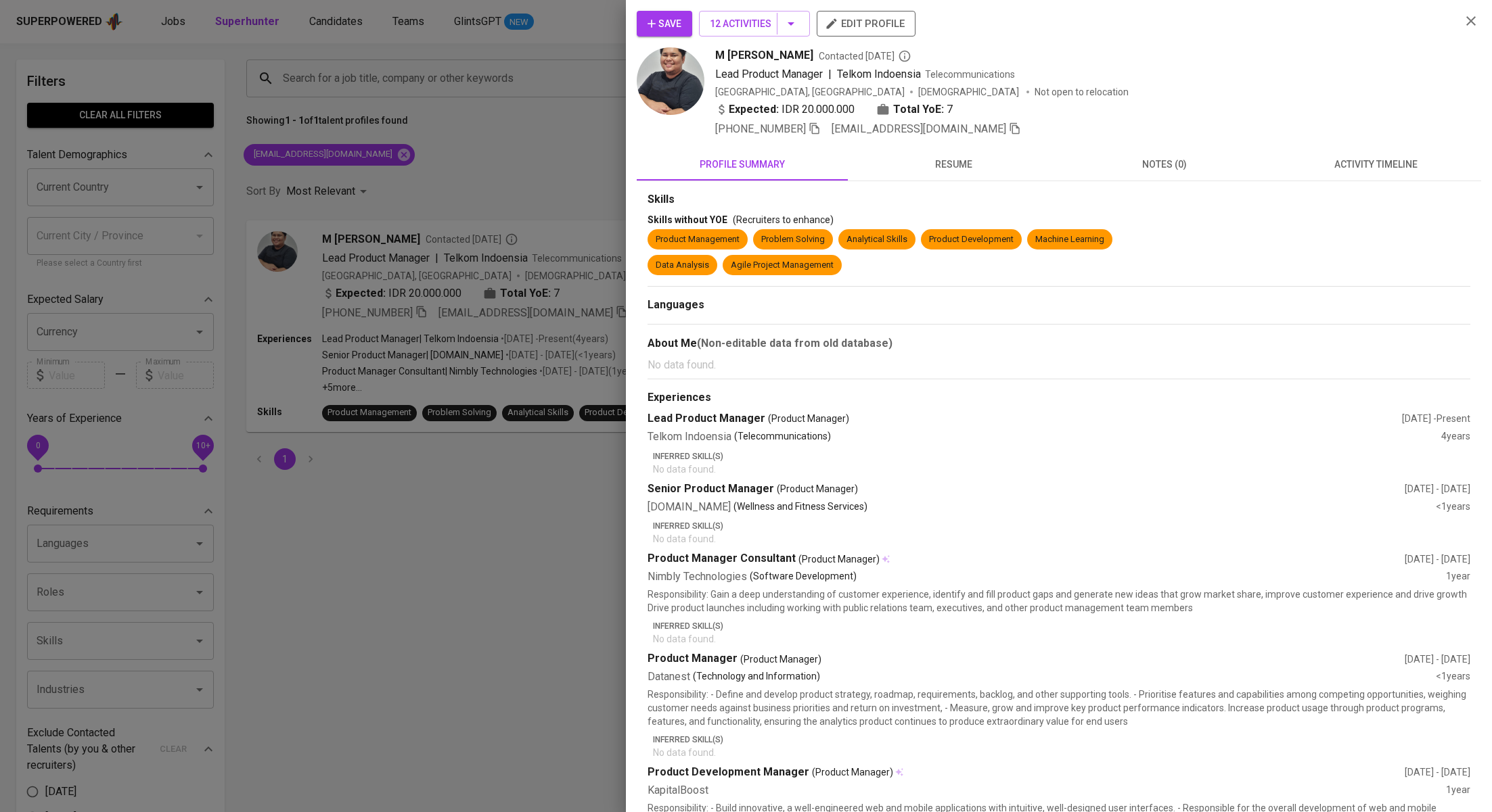
click at [1411, 170] on span "activity timeline" at bounding box center [1376, 164] width 195 height 17
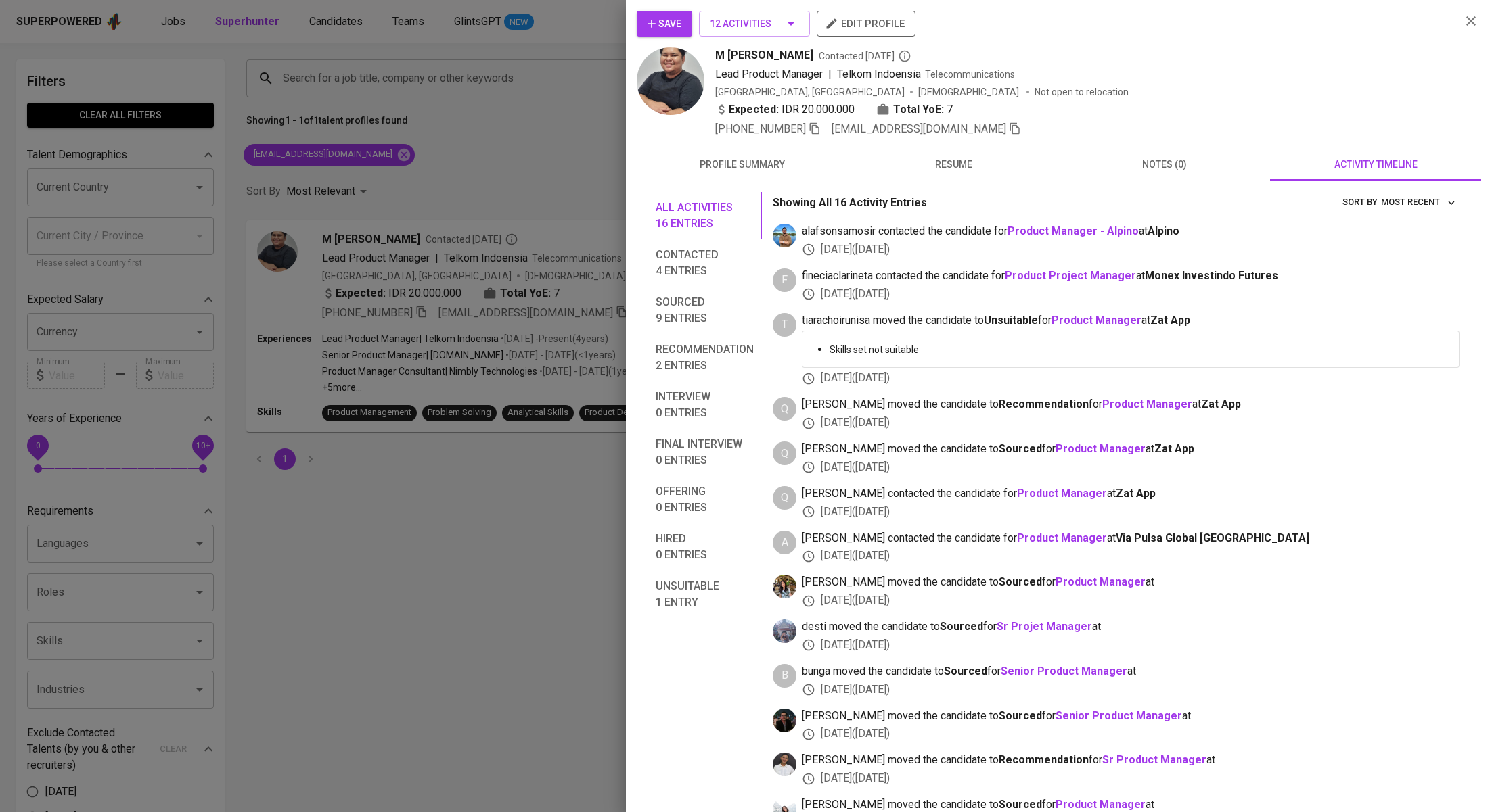
click at [452, 566] on div at bounding box center [746, 406] width 1492 height 812
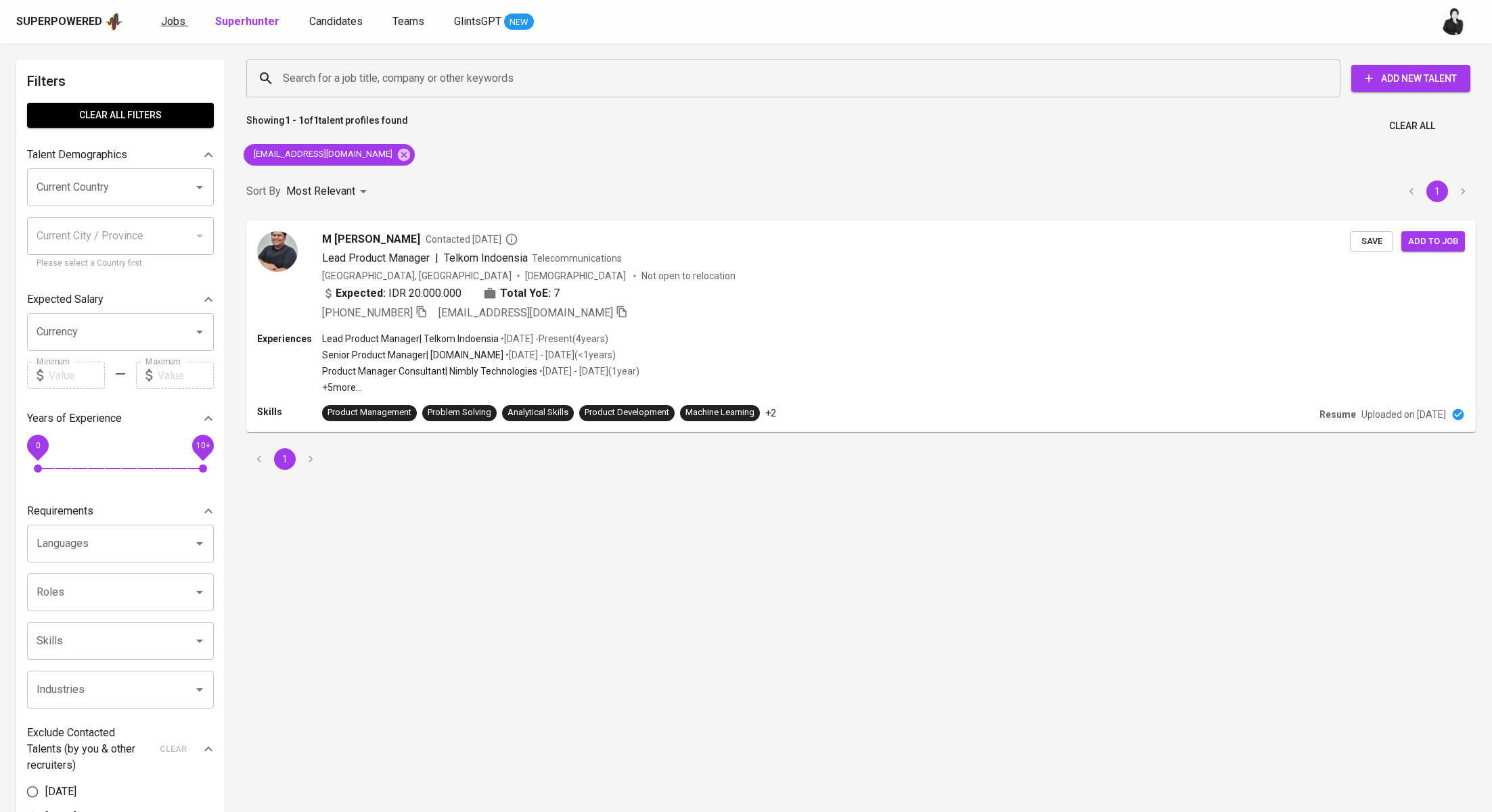
click at [171, 17] on span "Jobs" at bounding box center [173, 22] width 25 height 13
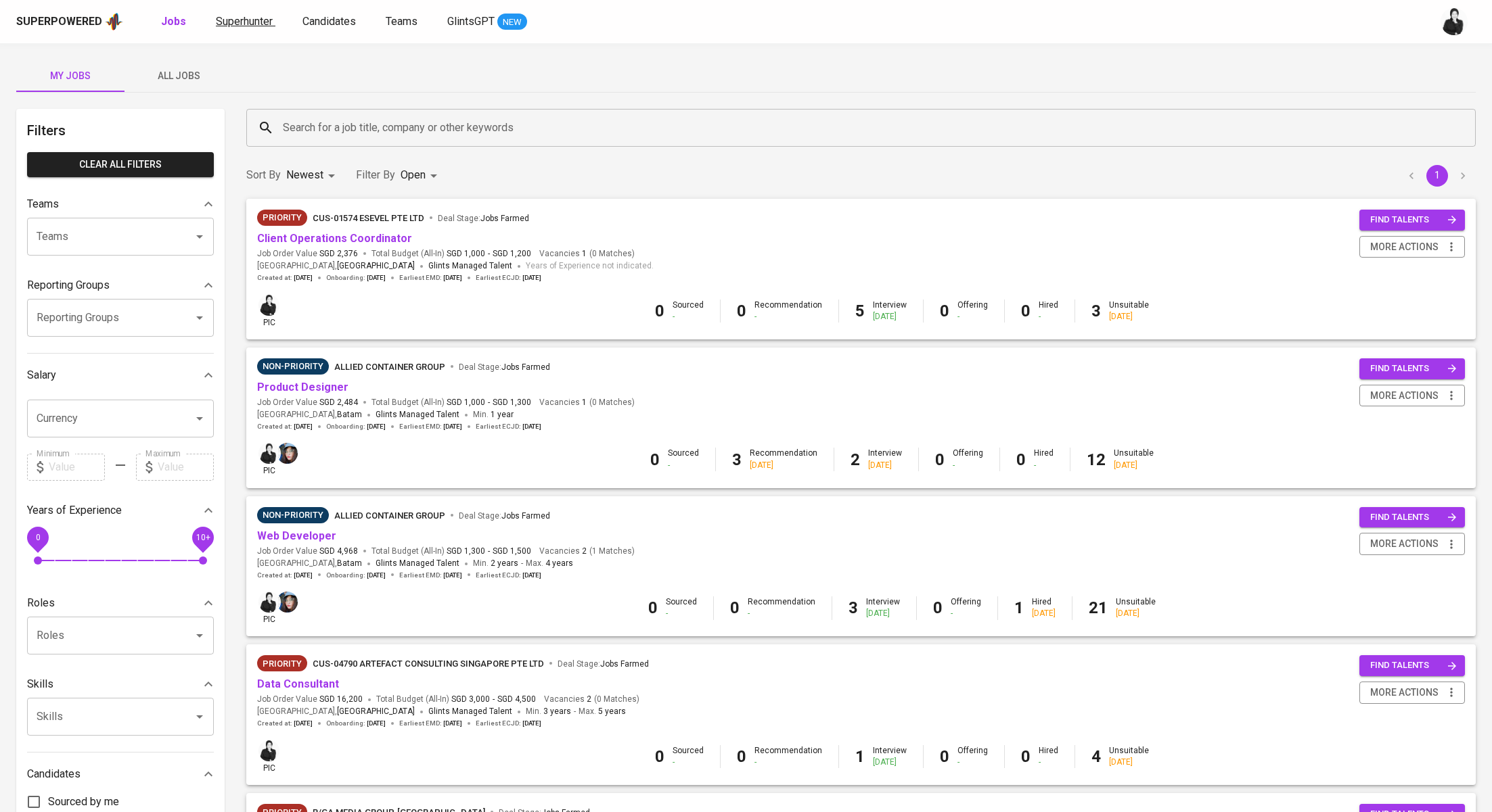
click at [231, 16] on span "Superhunter" at bounding box center [244, 22] width 57 height 13
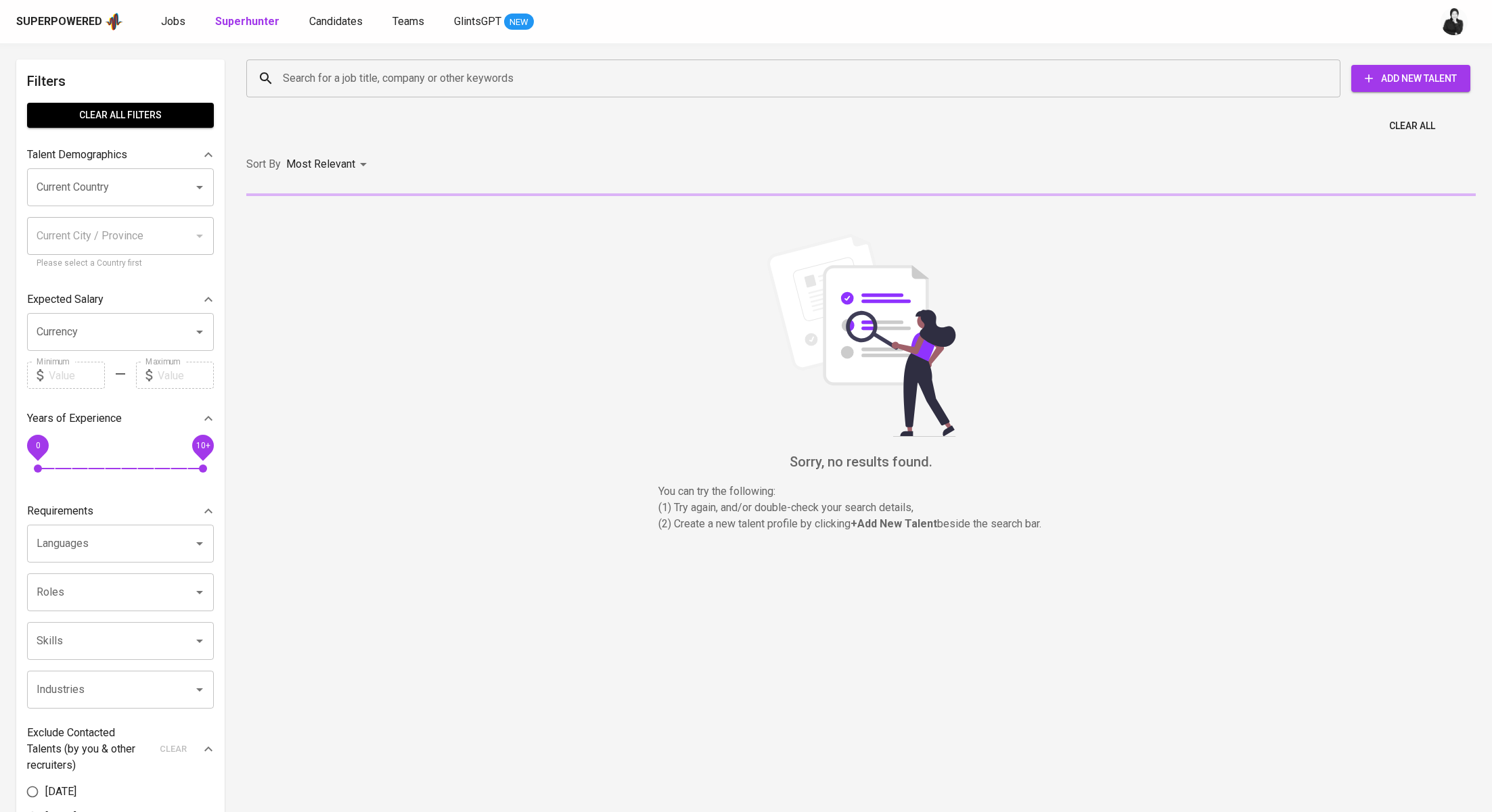
click at [451, 84] on input "Search for a job title, company or other keywords" at bounding box center [797, 79] width 1035 height 26
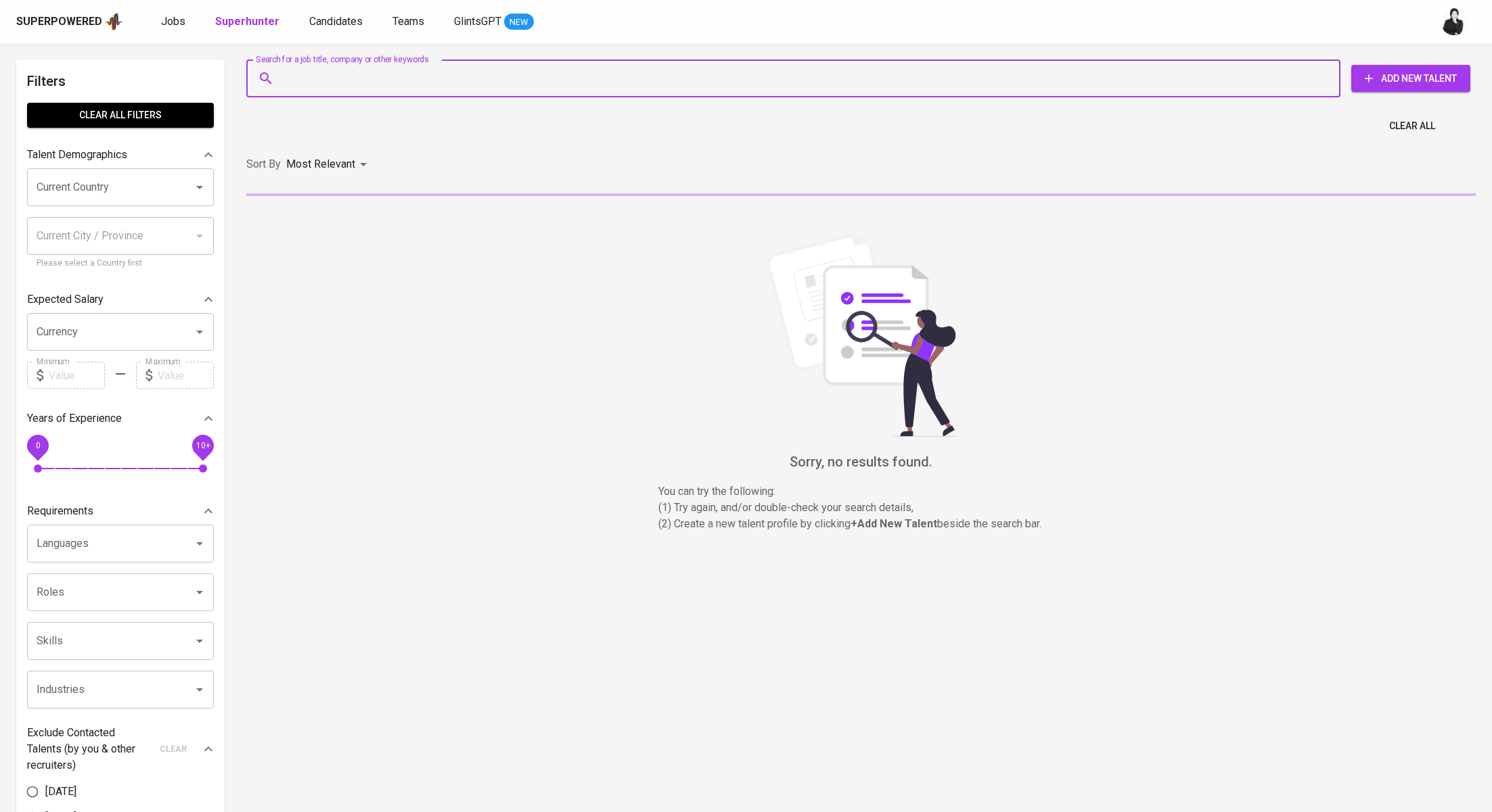
paste input "azka.azzahidin@gmail.com"
type input "azka.azzahidin@gmail.com"
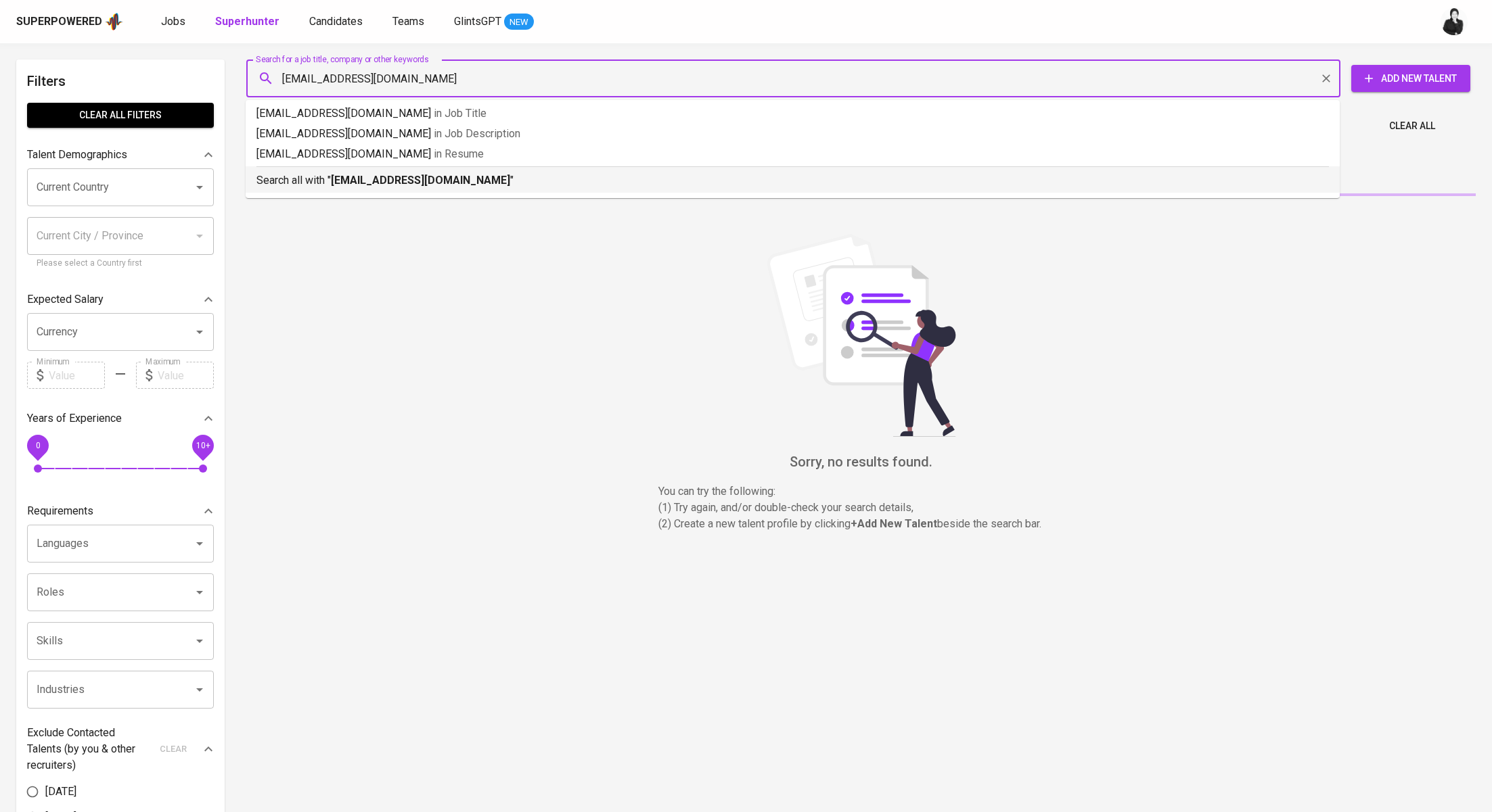
click at [464, 178] on b "azka.azzahidin@gmail.com" at bounding box center [421, 180] width 180 height 13
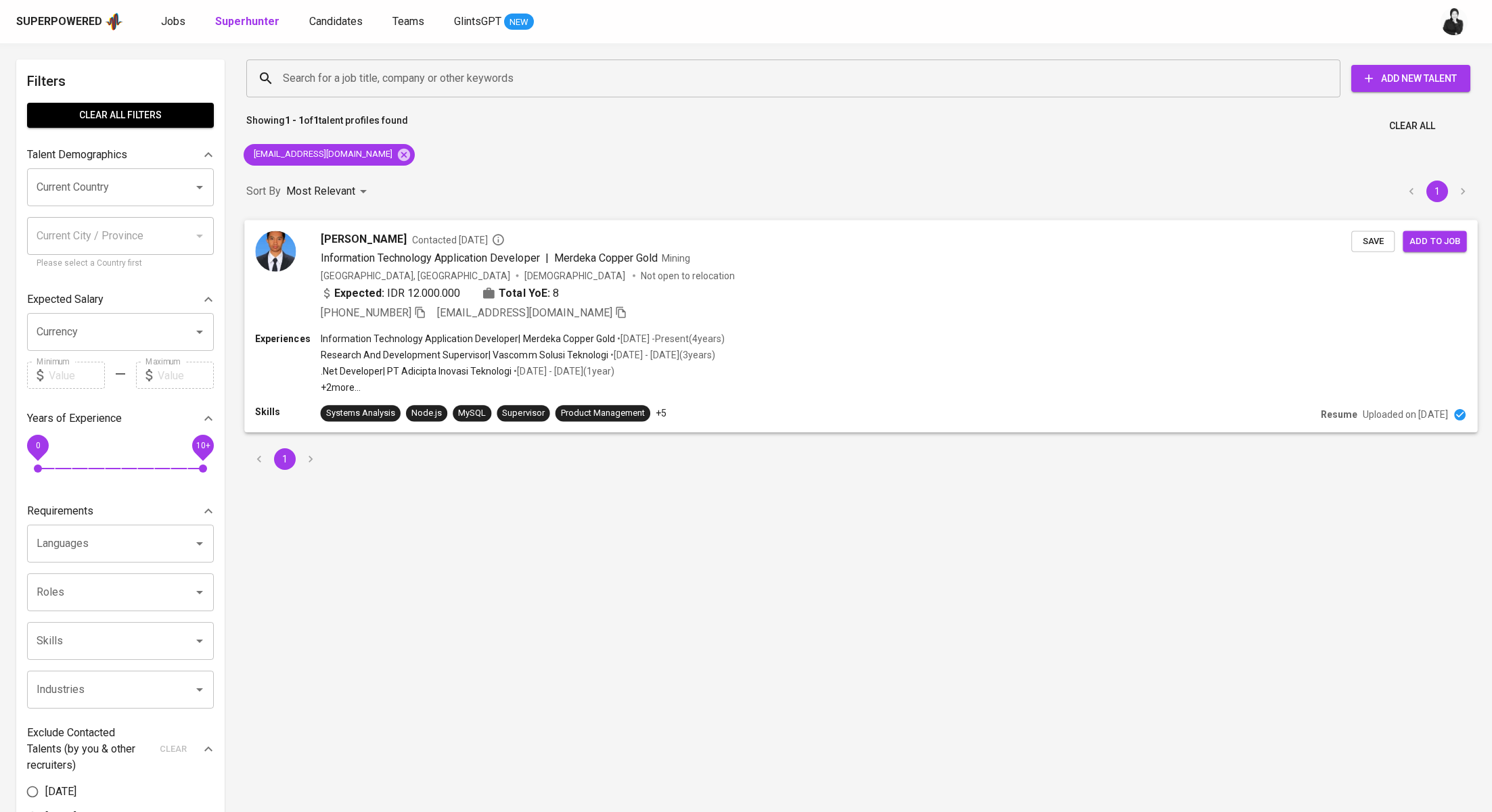
click at [459, 222] on div "Muhammad AZKA AZZAHIDIN Contacted 6 months ago Information Technology Applicati…" at bounding box center [861, 276] width 1233 height 112
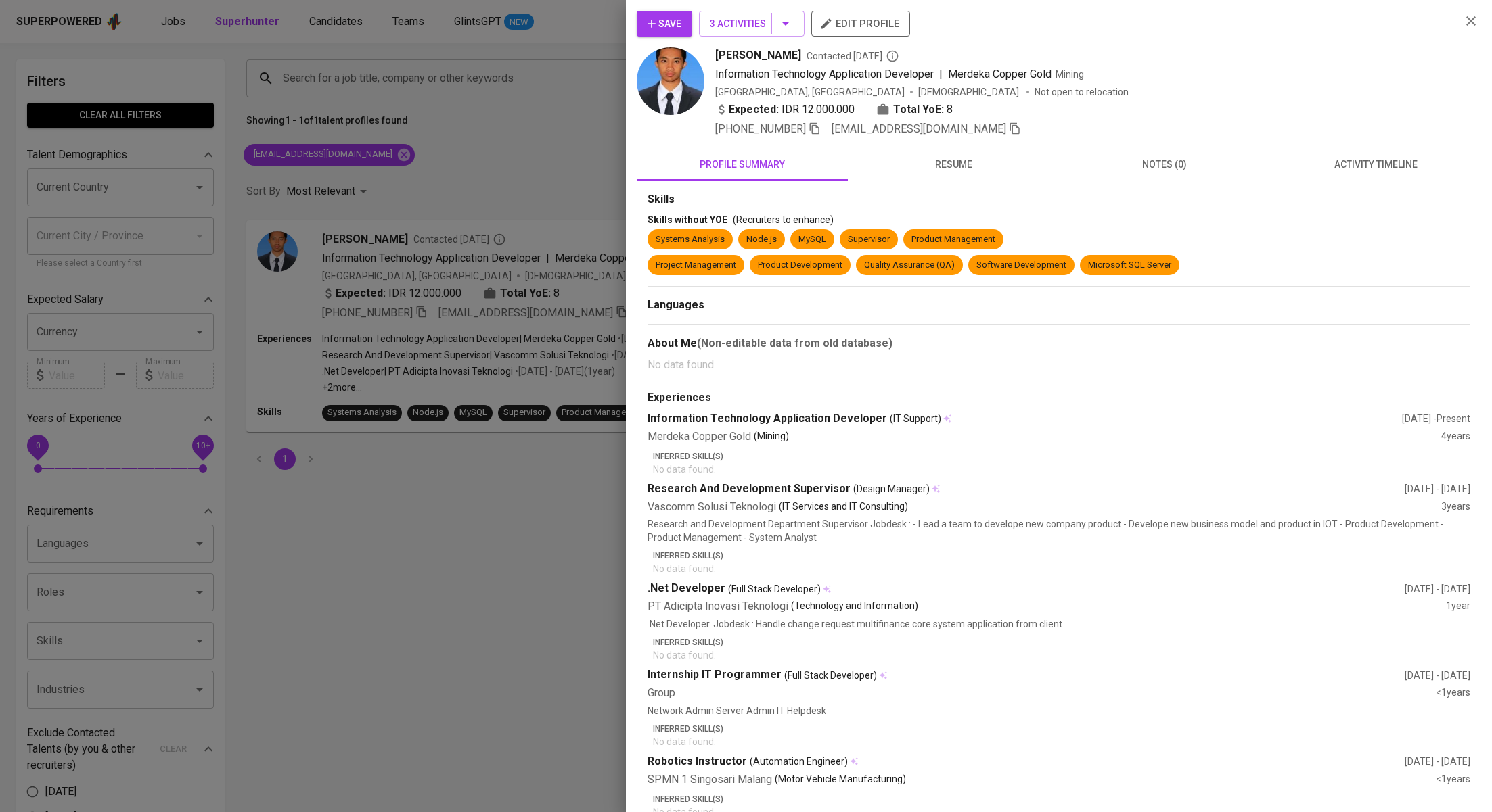
click at [1339, 144] on div "Save 3 Activities edit profile Muhammad AZKA AZZAHIDIN Contacted 6 months ago I…" at bounding box center [1059, 456] width 845 height 892
click at [1346, 158] on span "activity timeline" at bounding box center [1376, 164] width 195 height 17
